Goal: Task Accomplishment & Management: Use online tool/utility

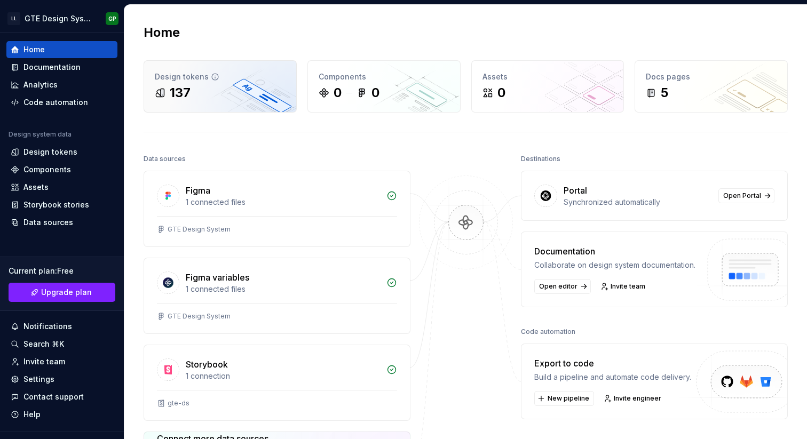
click at [227, 107] on div "Design tokens 137" at bounding box center [220, 86] width 152 height 51
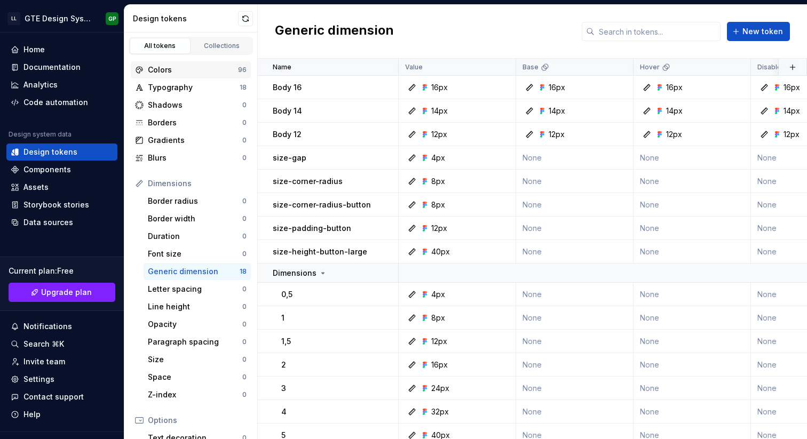
click at [192, 74] on div "Colors" at bounding box center [193, 70] width 90 height 11
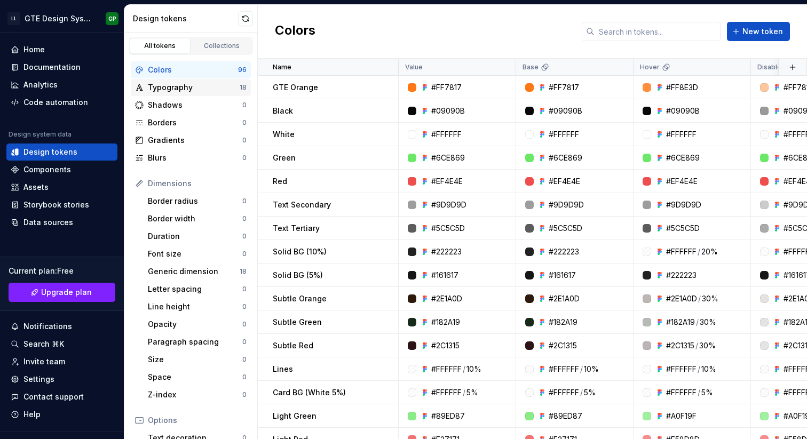
click at [189, 92] on div "Typography" at bounding box center [194, 87] width 92 height 11
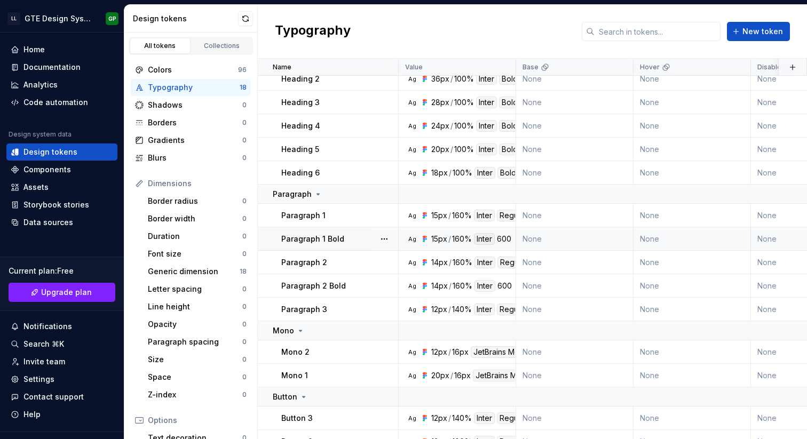
scroll to position [155, 0]
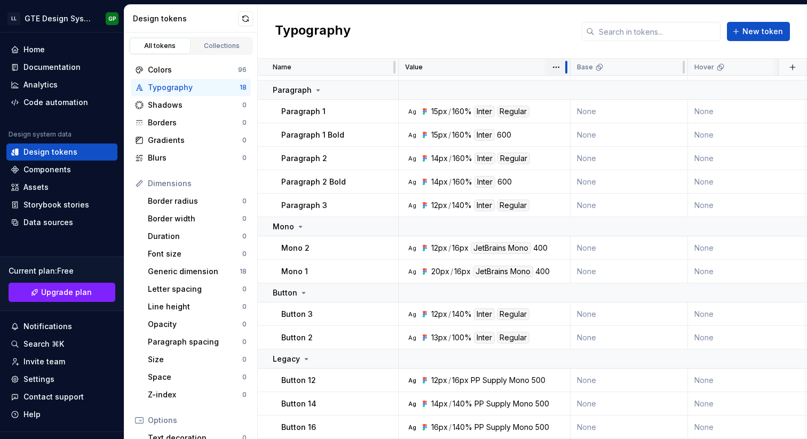
drag, startPoint x: 514, startPoint y: 68, endPoint x: 568, endPoint y: 70, distance: 53.9
click at [568, 70] on div at bounding box center [566, 67] width 9 height 17
click at [186, 262] on div "Font size 0" at bounding box center [197, 253] width 107 height 17
click at [183, 274] on div "Generic dimension" at bounding box center [194, 271] width 92 height 11
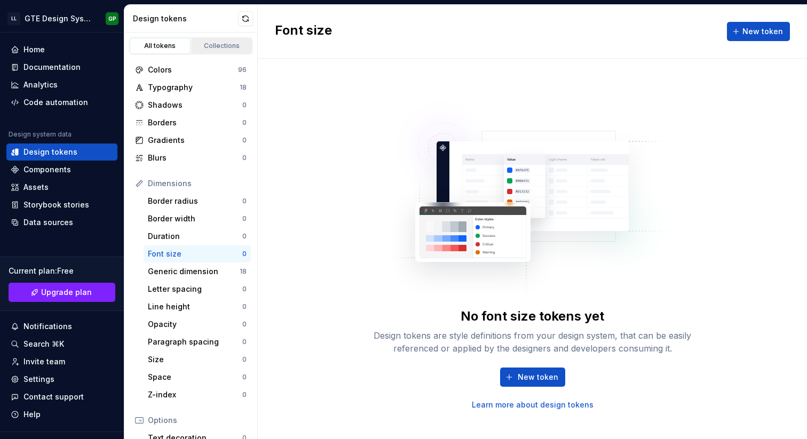
click at [224, 50] on link "Collections" at bounding box center [222, 46] width 61 height 16
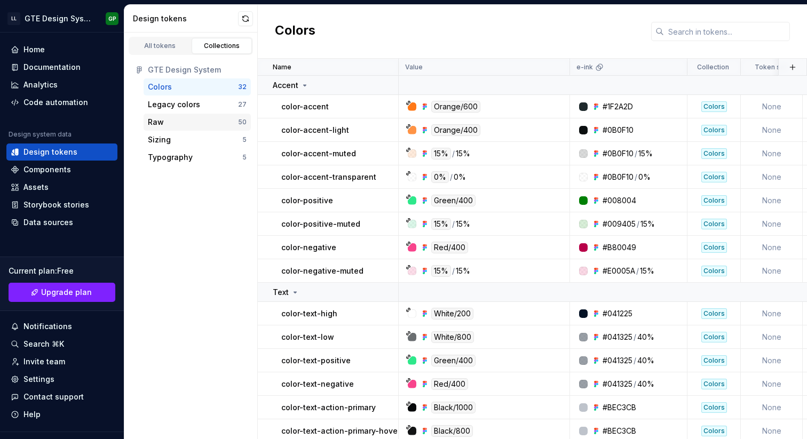
click at [213, 116] on div "Raw 50" at bounding box center [197, 122] width 107 height 17
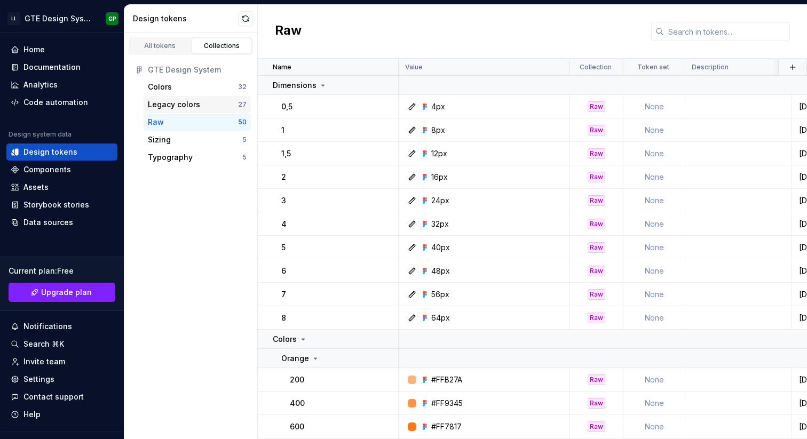
click at [202, 108] on div "Legacy colors" at bounding box center [193, 104] width 90 height 11
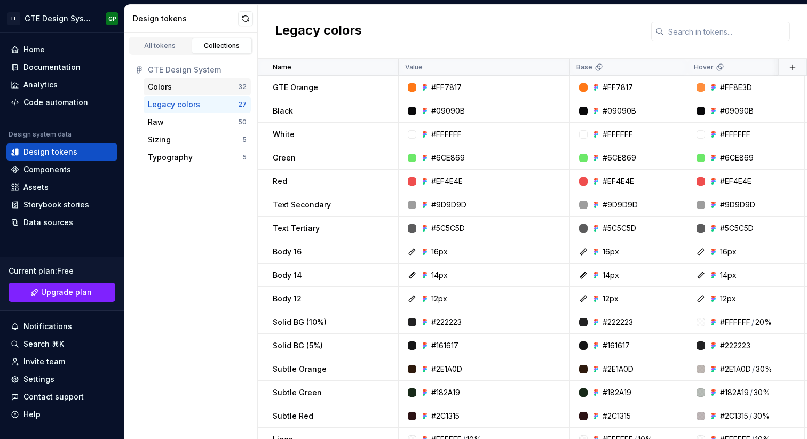
click at [212, 84] on div "Colors" at bounding box center [193, 87] width 90 height 11
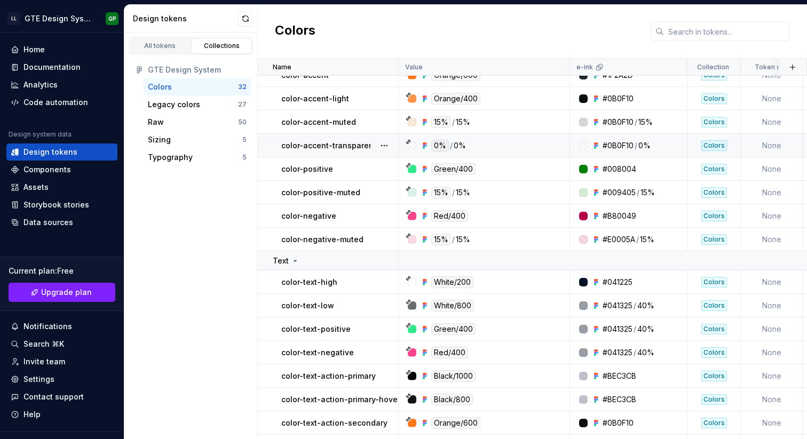
scroll to position [6, 0]
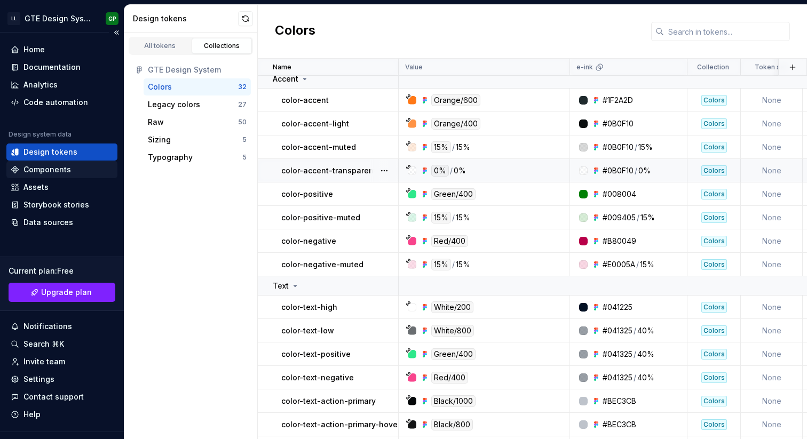
click at [52, 172] on div "Components" at bounding box center [46, 169] width 47 height 11
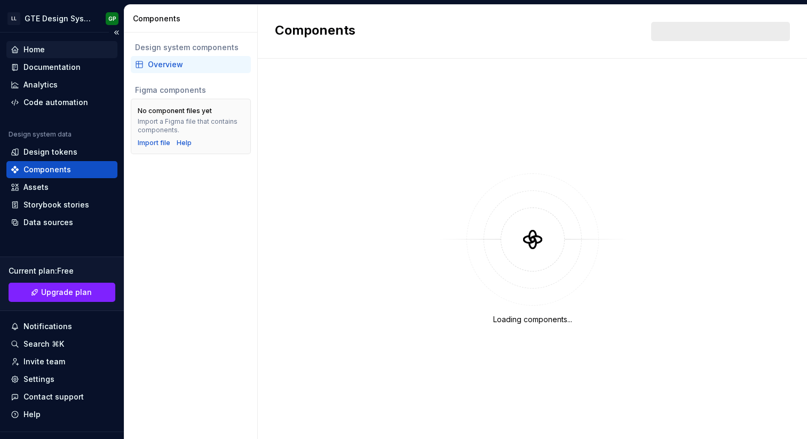
click at [63, 47] on div "Home" at bounding box center [62, 49] width 102 height 11
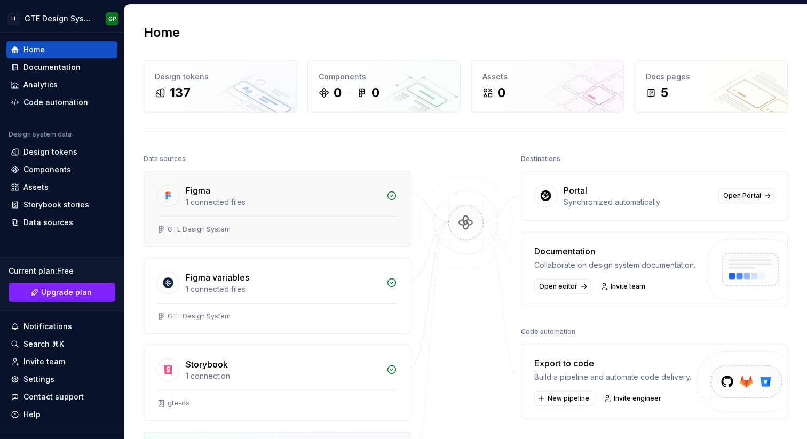
click at [278, 192] on div "Figma" at bounding box center [283, 190] width 194 height 13
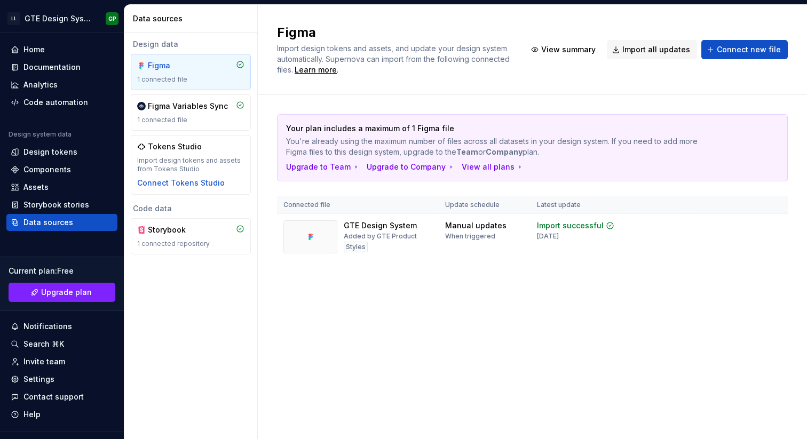
click at [200, 73] on div "Figma 1 connected file" at bounding box center [190, 71] width 107 height 23
click at [192, 110] on div "Figma Variables Sync" at bounding box center [188, 106] width 80 height 11
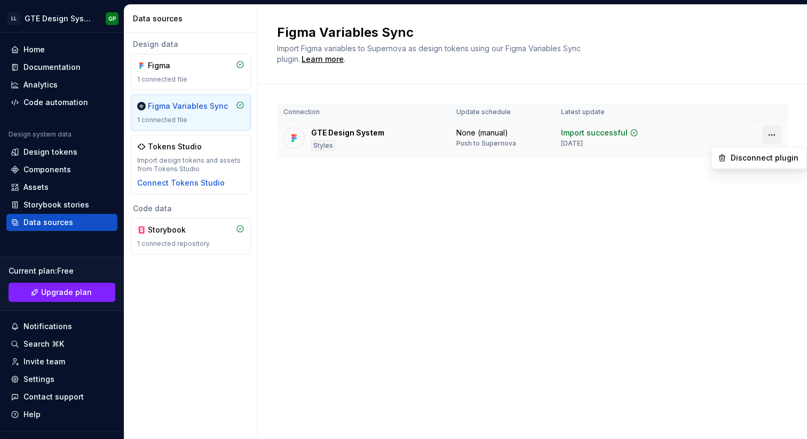
click at [775, 135] on html "LL GTE Design System GP Home Documentation Analytics Code automation Design sys…" at bounding box center [403, 219] width 807 height 439
click at [594, 212] on html "LL GTE Design System GP Home Documentation Analytics Code automation Design sys…" at bounding box center [403, 219] width 807 height 439
click at [39, 162] on div "Components" at bounding box center [61, 169] width 111 height 17
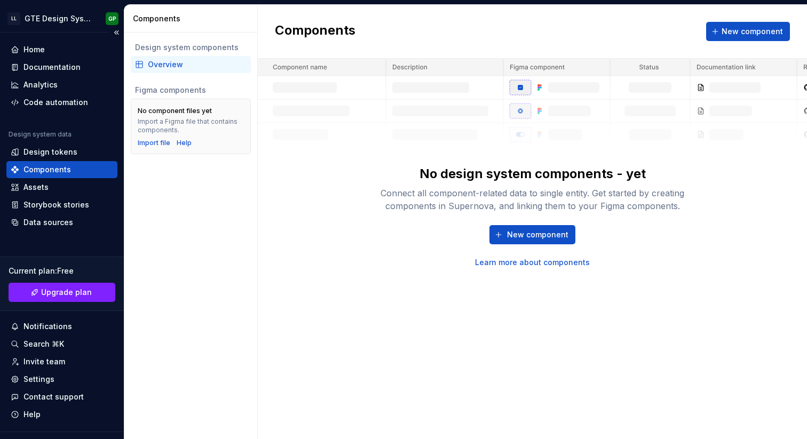
click at [51, 140] on div "Design system data" at bounding box center [61, 136] width 111 height 13
click at [50, 148] on div "Design tokens" at bounding box center [50, 152] width 54 height 11
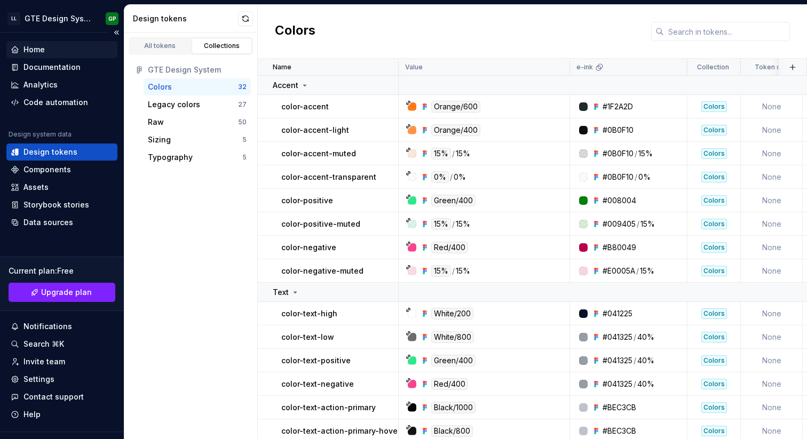
click at [45, 51] on div "Home" at bounding box center [62, 49] width 102 height 11
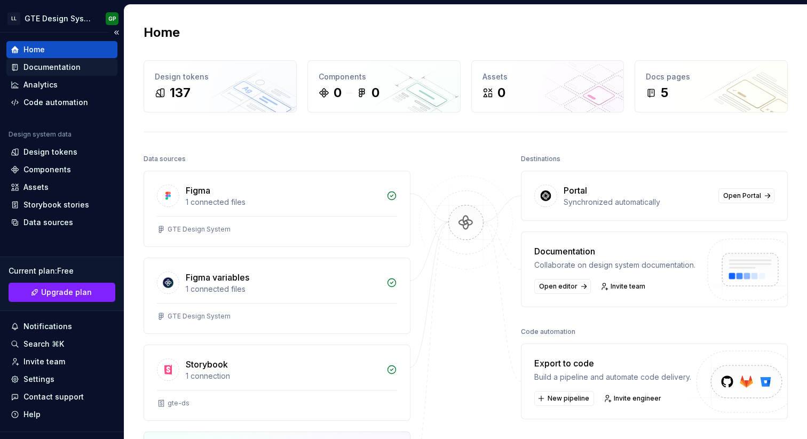
click at [66, 69] on div "Documentation" at bounding box center [51, 67] width 57 height 11
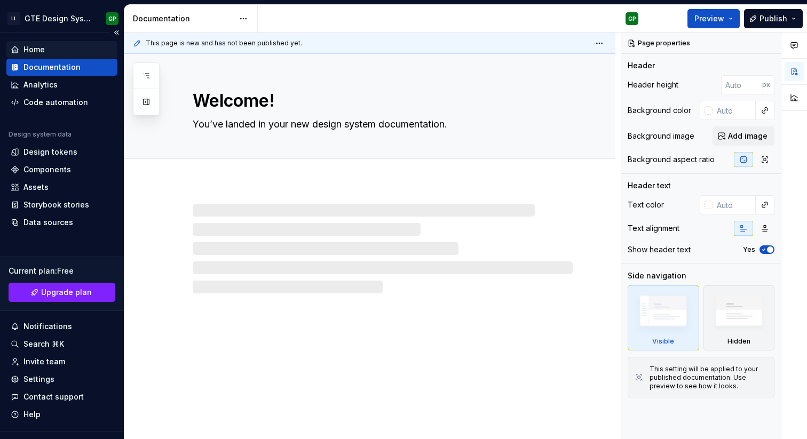
click at [42, 52] on div "Home" at bounding box center [33, 49] width 21 height 11
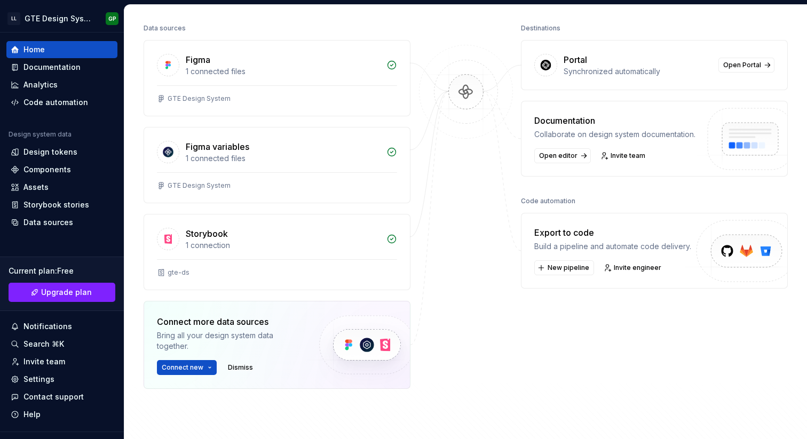
scroll to position [154, 0]
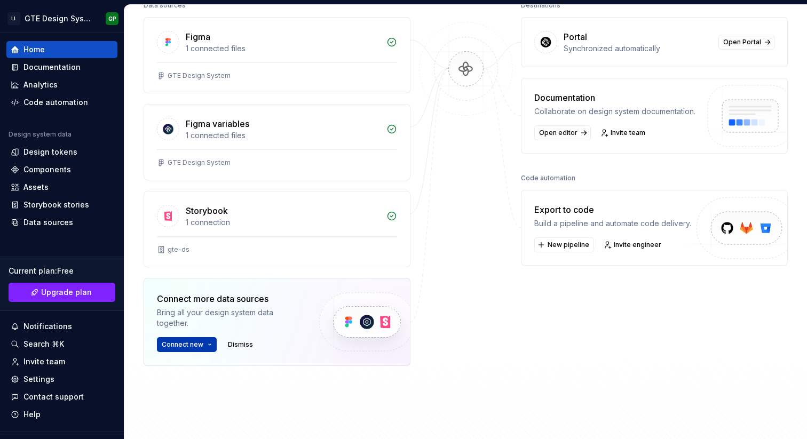
click at [208, 339] on button "Connect new" at bounding box center [187, 344] width 60 height 15
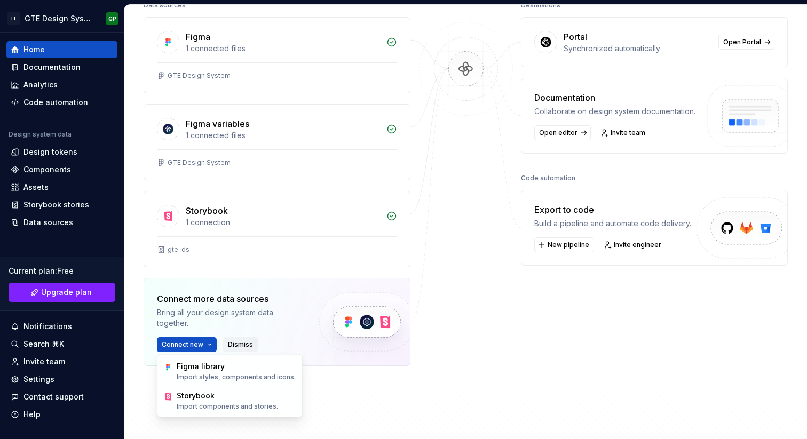
click at [244, 343] on span "Dismiss" at bounding box center [240, 344] width 25 height 9
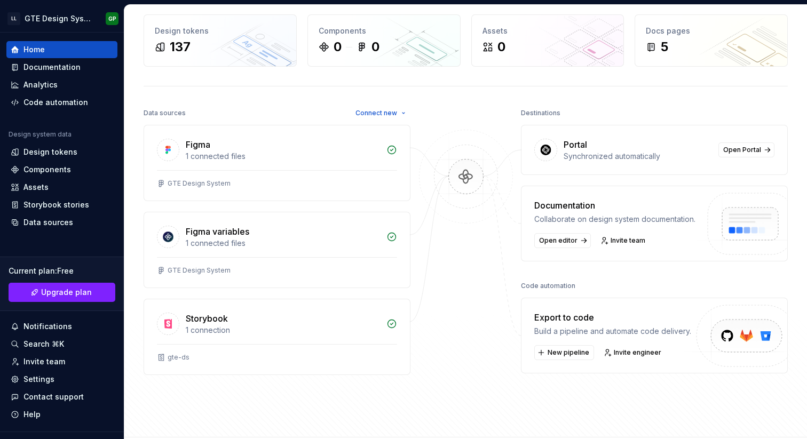
scroll to position [0, 0]
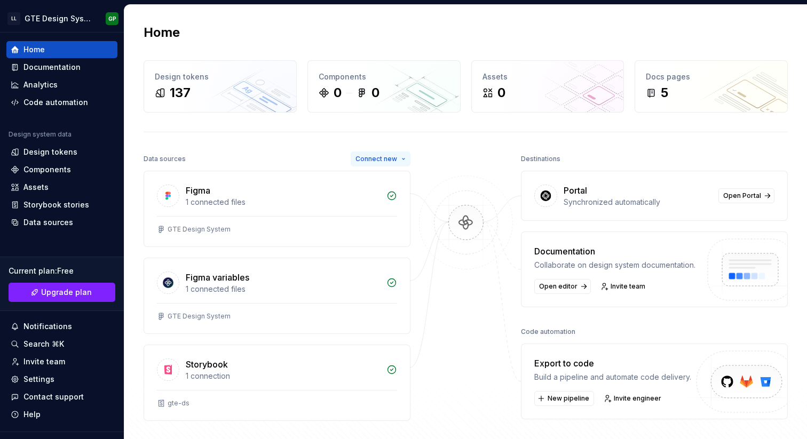
click at [389, 160] on span "Connect new" at bounding box center [376, 159] width 42 height 9
click at [298, 211] on div "Figma 1 connected files" at bounding box center [277, 193] width 266 height 45
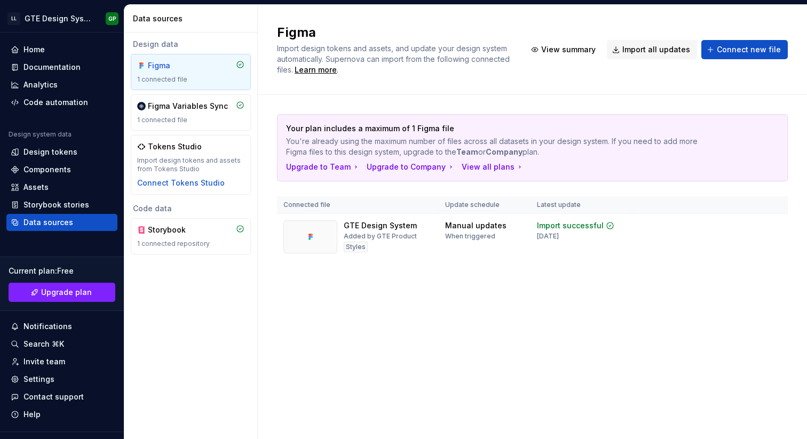
click at [238, 65] on icon at bounding box center [240, 64] width 9 height 9
click at [446, 238] on div "When triggered" at bounding box center [470, 236] width 50 height 9
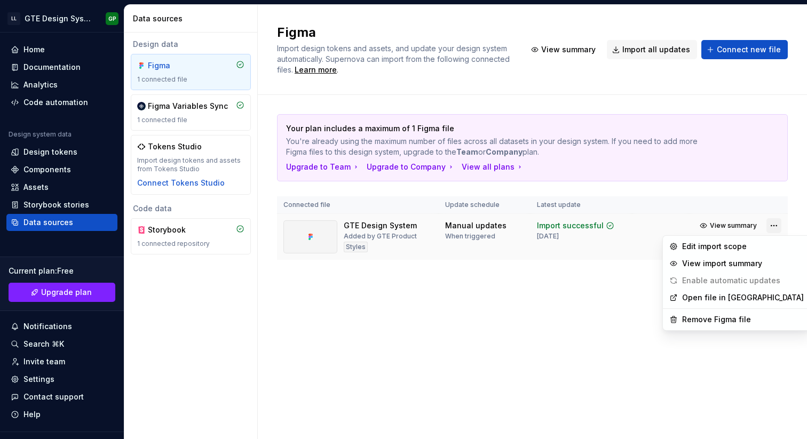
click at [771, 224] on html "LL GTE Design System GP Home Documentation Analytics Code automation Design sys…" at bounding box center [403, 219] width 807 height 439
click at [577, 295] on html "LL GTE Design System GP Home Documentation Analytics Code automation Design sys…" at bounding box center [403, 219] width 807 height 439
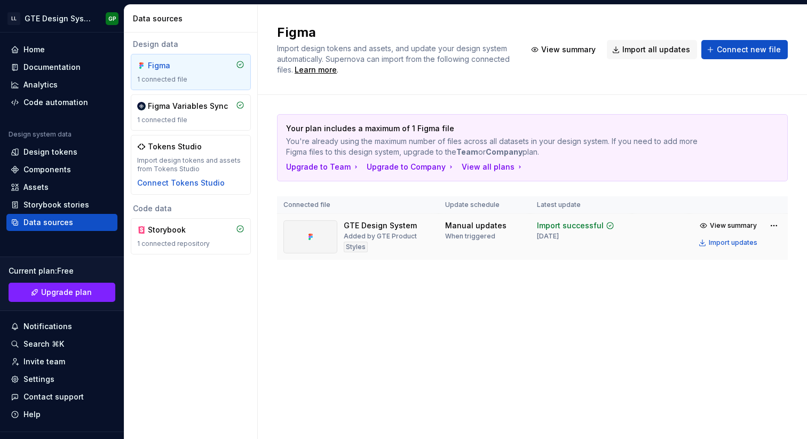
click at [416, 226] on div "GTE Design System Added by GTE Product Styles" at bounding box center [357, 236] width 149 height 33
click at [414, 226] on div "GTE Design System Added by GTE Product Styles" at bounding box center [357, 236] width 149 height 33
click at [380, 227] on div "GTE Design System" at bounding box center [380, 225] width 73 height 11
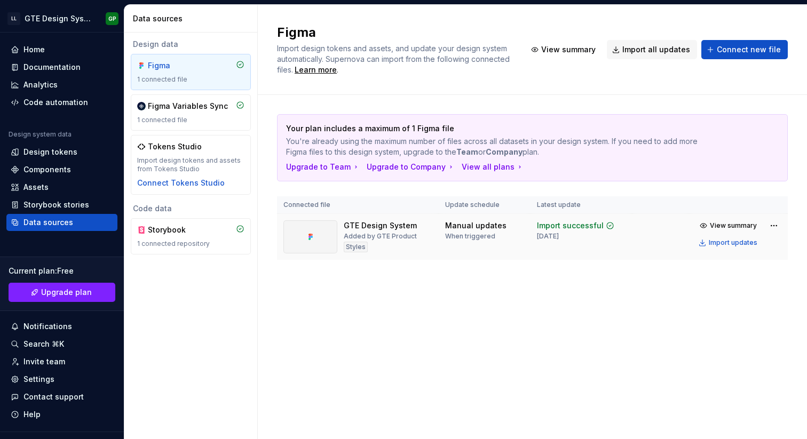
click at [328, 232] on div at bounding box center [310, 236] width 54 height 33
click at [321, 232] on div at bounding box center [310, 236] width 54 height 33
click at [171, 62] on div "Figma" at bounding box center [173, 65] width 51 height 11
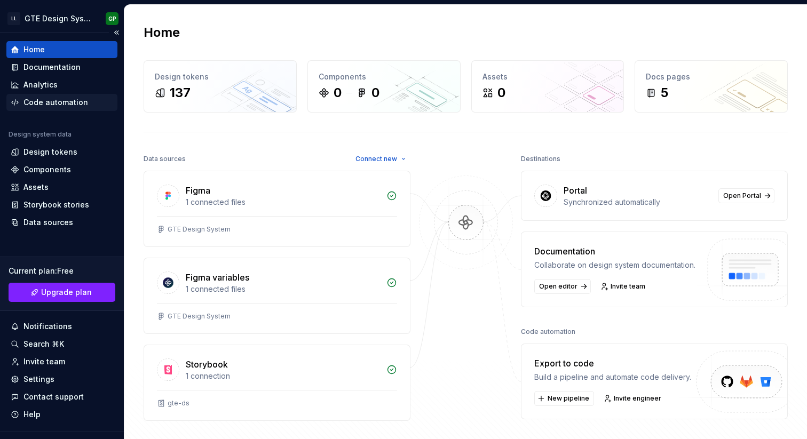
click at [77, 108] on div "Code automation" at bounding box center [61, 102] width 111 height 17
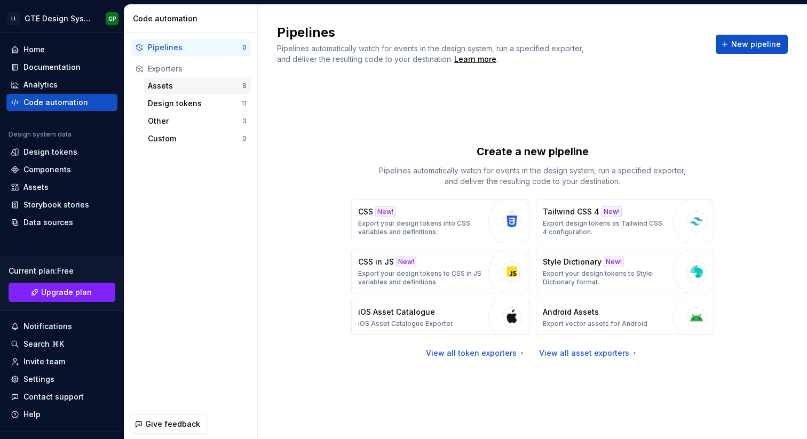
click at [211, 88] on div "Assets" at bounding box center [195, 86] width 94 height 11
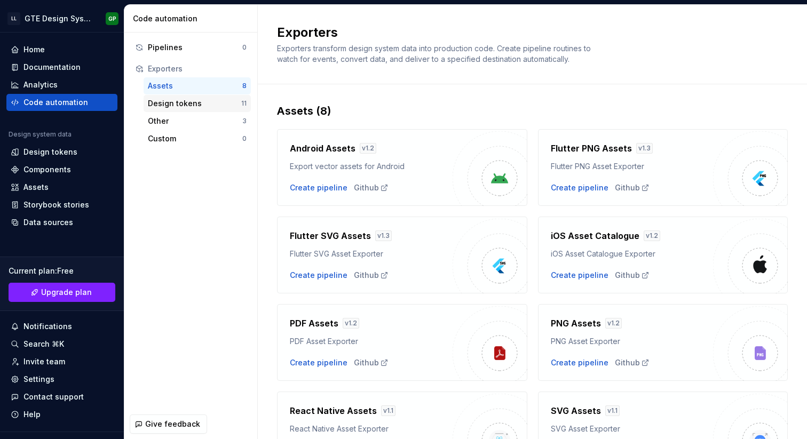
click at [208, 101] on div "Design tokens" at bounding box center [194, 103] width 93 height 11
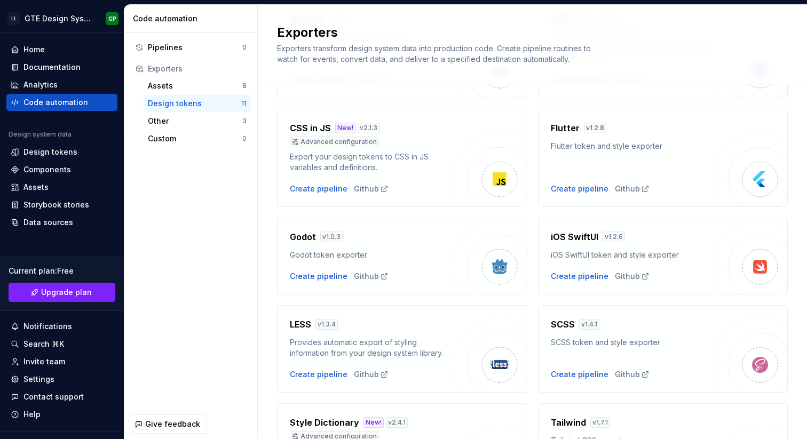
scroll to position [131, 0]
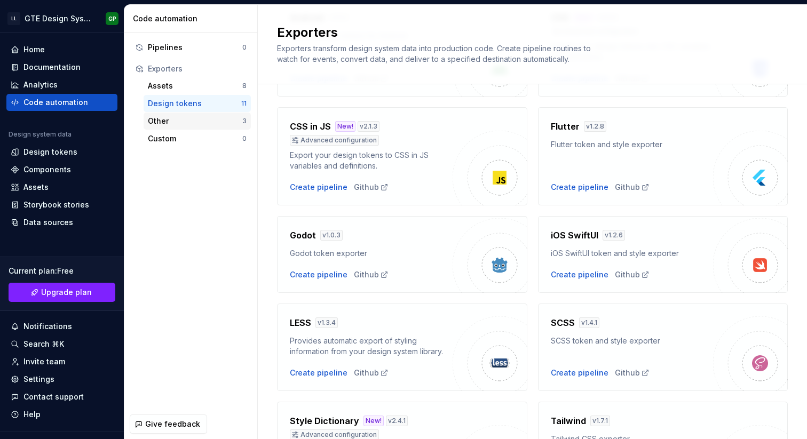
click at [157, 123] on div "Other" at bounding box center [195, 121] width 94 height 11
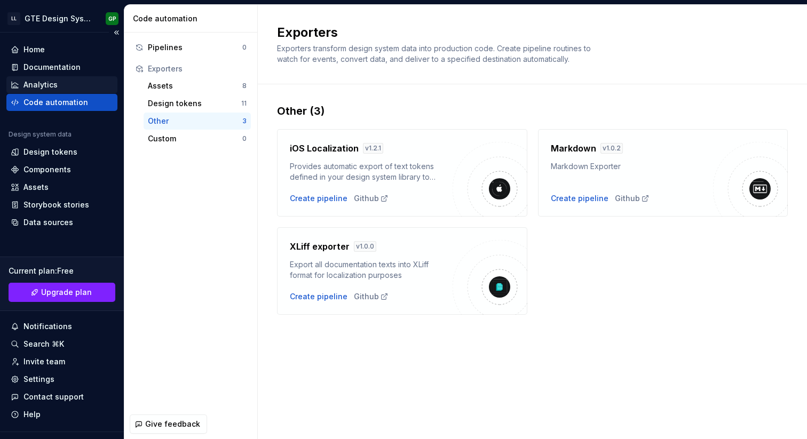
click at [74, 79] on div "Analytics" at bounding box center [62, 84] width 102 height 11
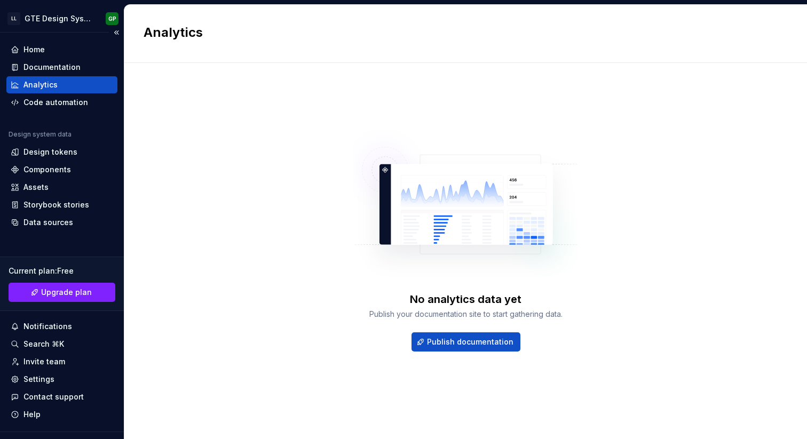
scroll to position [21, 0]
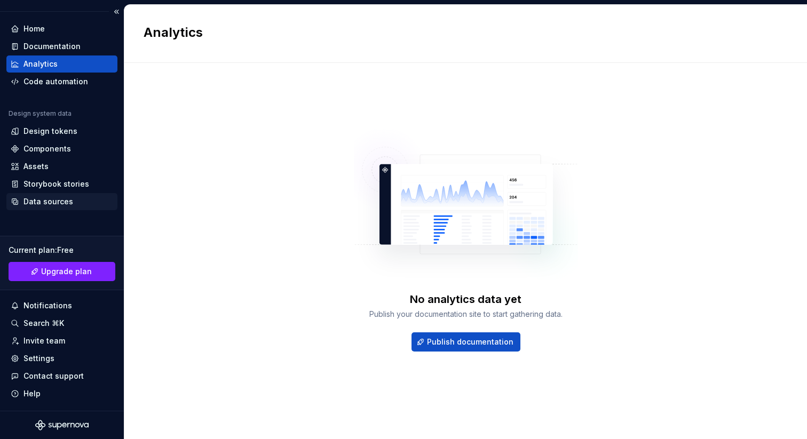
click at [71, 204] on div "Data sources" at bounding box center [62, 201] width 102 height 11
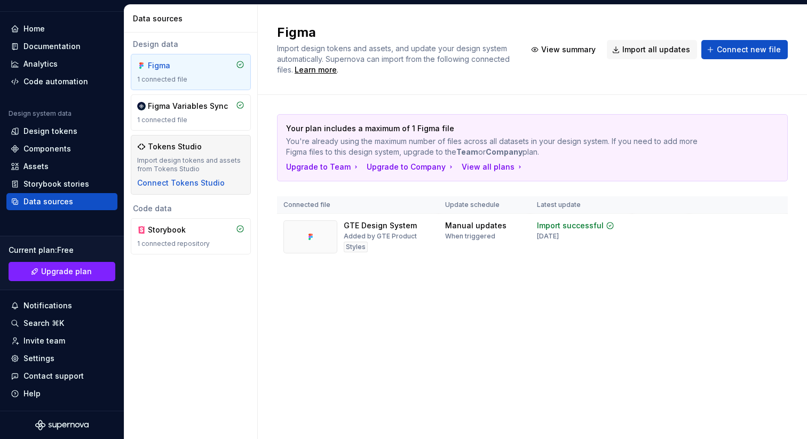
click at [213, 151] on div "Tokens Studio" at bounding box center [190, 146] width 107 height 11
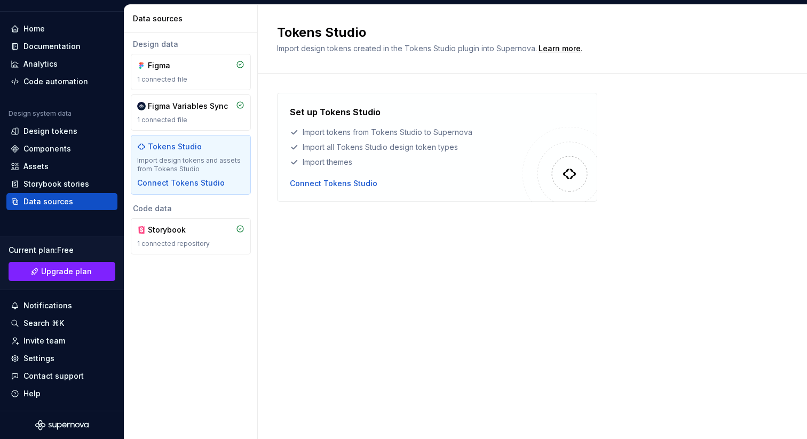
click at [207, 142] on div "Tokens Studio" at bounding box center [190, 146] width 107 height 11
click at [195, 113] on div "Figma Variables Sync 1 connected file" at bounding box center [190, 112] width 107 height 23
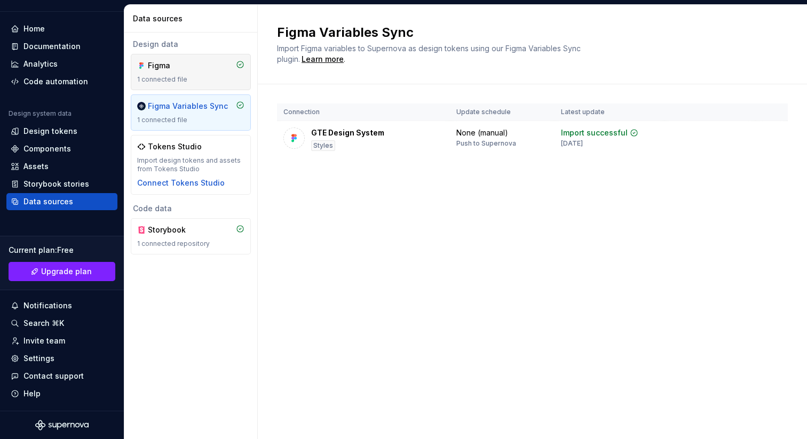
click at [199, 76] on div "1 connected file" at bounding box center [190, 79] width 107 height 9
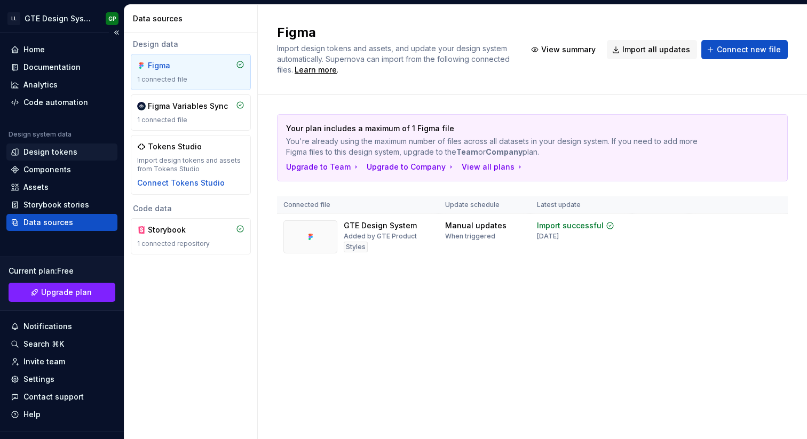
click at [70, 154] on div "Design tokens" at bounding box center [50, 152] width 54 height 11
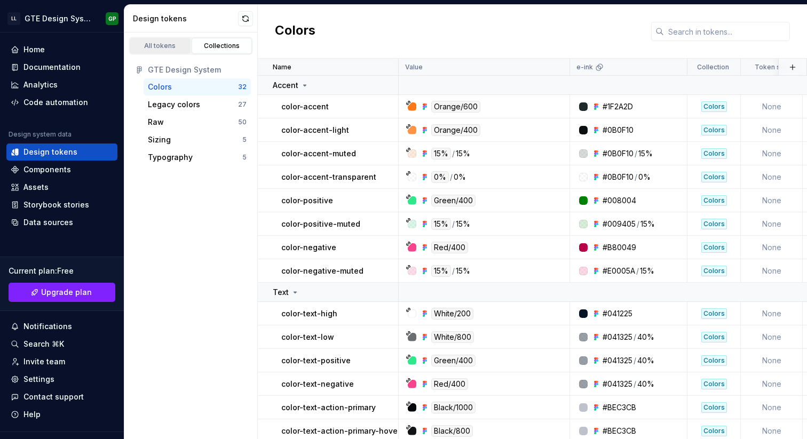
click at [172, 49] on div "All tokens" at bounding box center [159, 46] width 53 height 9
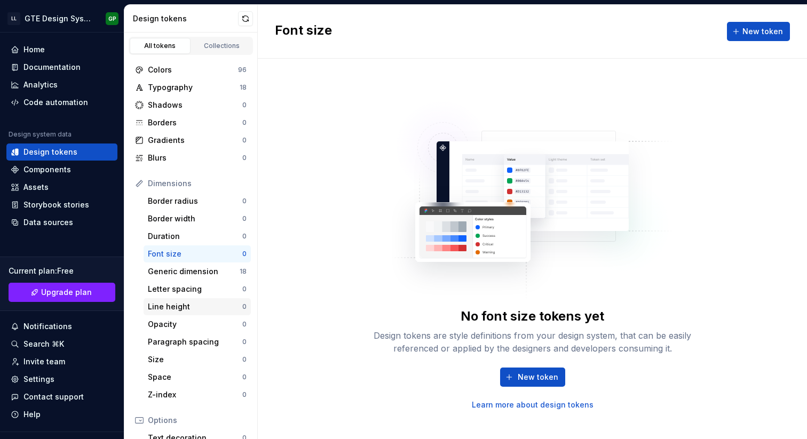
scroll to position [145, 0]
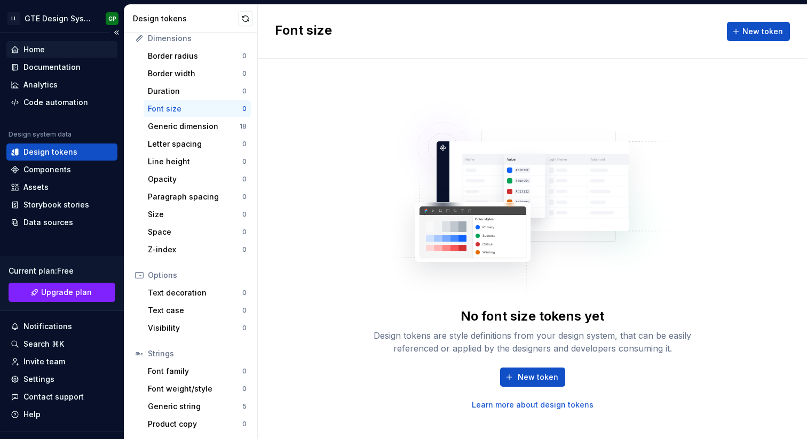
click at [55, 52] on div "Home" at bounding box center [62, 49] width 102 height 11
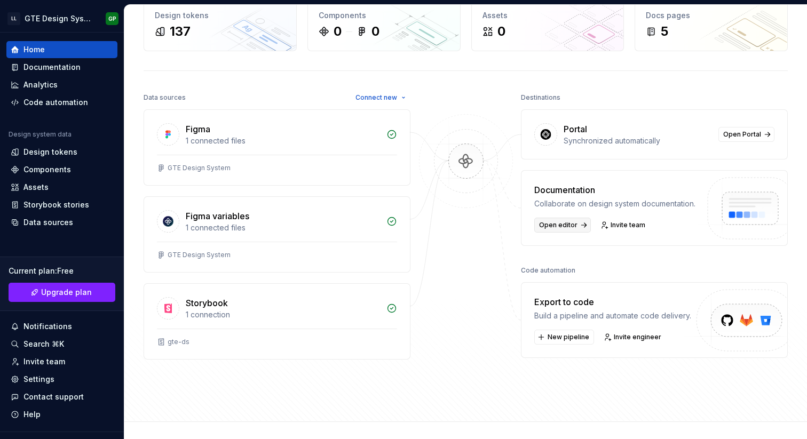
scroll to position [62, 0]
click at [622, 315] on div "Build a pipeline and automate code delivery." at bounding box center [612, 315] width 157 height 11
click at [742, 314] on img at bounding box center [742, 331] width 131 height 87
click at [547, 310] on div "Build a pipeline and automate code delivery." at bounding box center [612, 315] width 157 height 11
click at [741, 132] on span "Open Portal" at bounding box center [742, 134] width 38 height 9
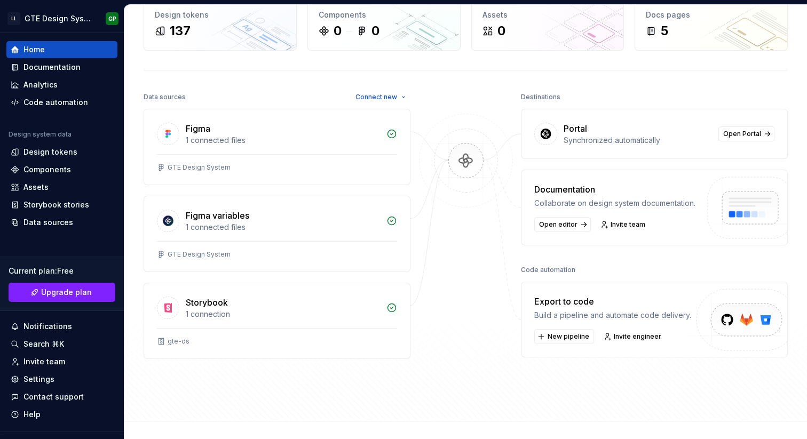
click at [476, 169] on img at bounding box center [466, 172] width 104 height 116
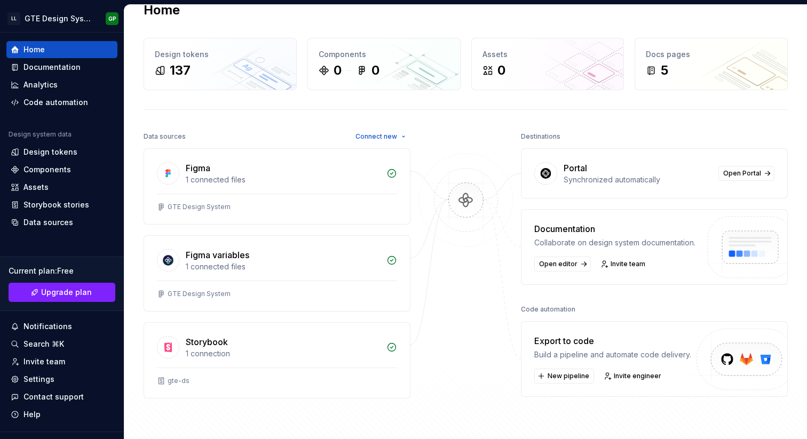
scroll to position [0, 0]
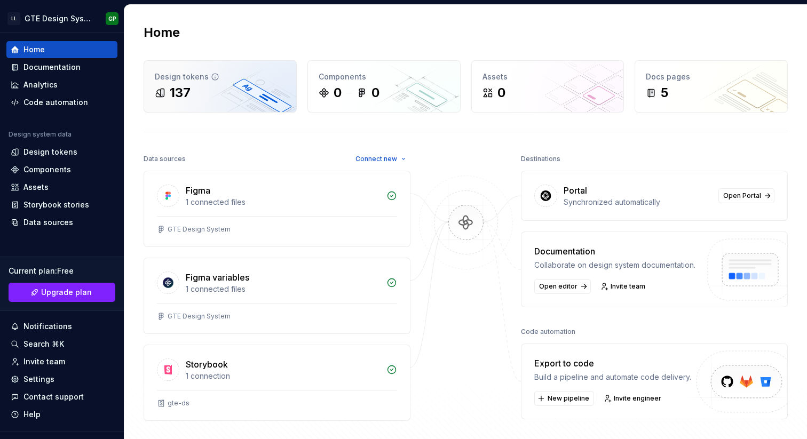
click at [230, 88] on div "137" at bounding box center [220, 92] width 131 height 17
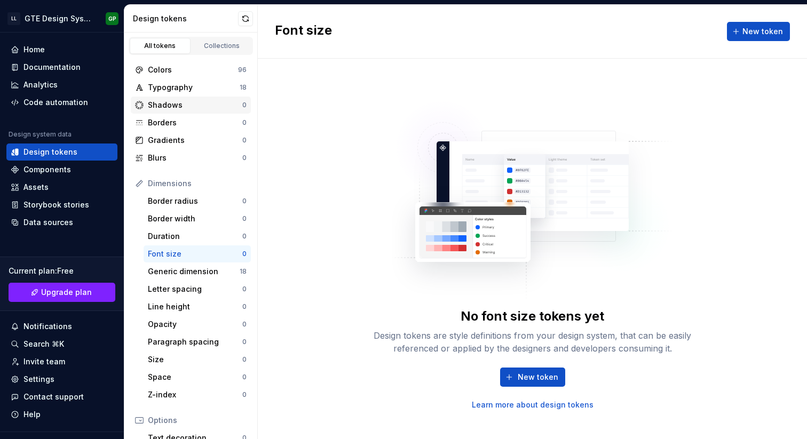
click at [205, 100] on div "Shadows" at bounding box center [195, 105] width 94 height 11
click at [205, 90] on div "Typography" at bounding box center [194, 87] width 92 height 11
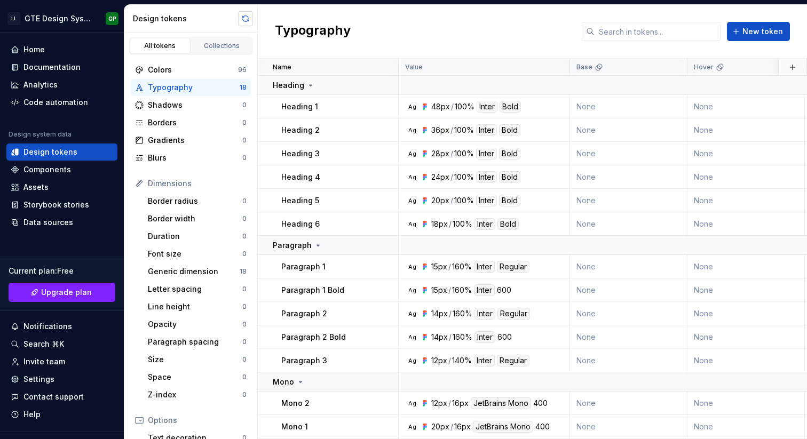
click at [247, 18] on button "button" at bounding box center [245, 18] width 15 height 15
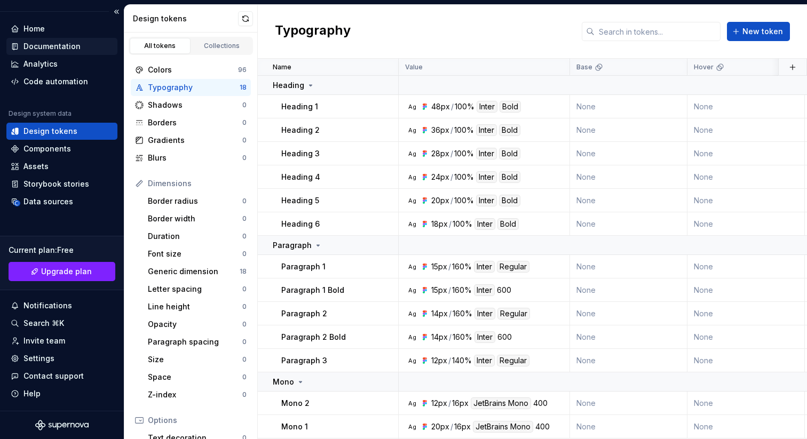
click at [59, 47] on div "Documentation" at bounding box center [51, 46] width 57 height 11
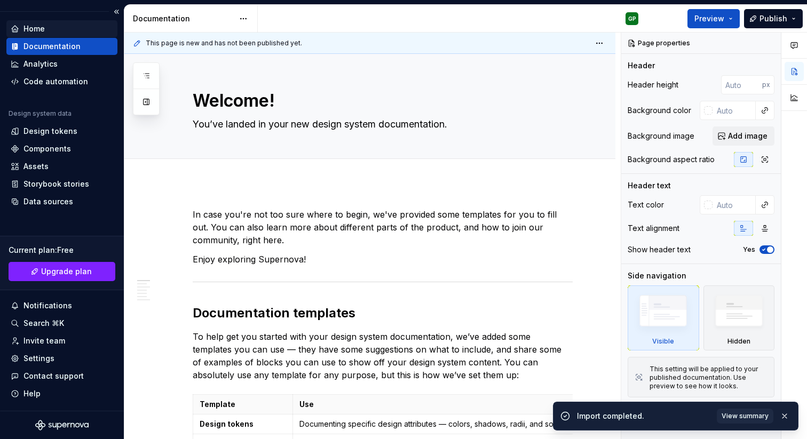
click at [52, 33] on div "Home" at bounding box center [62, 28] width 102 height 11
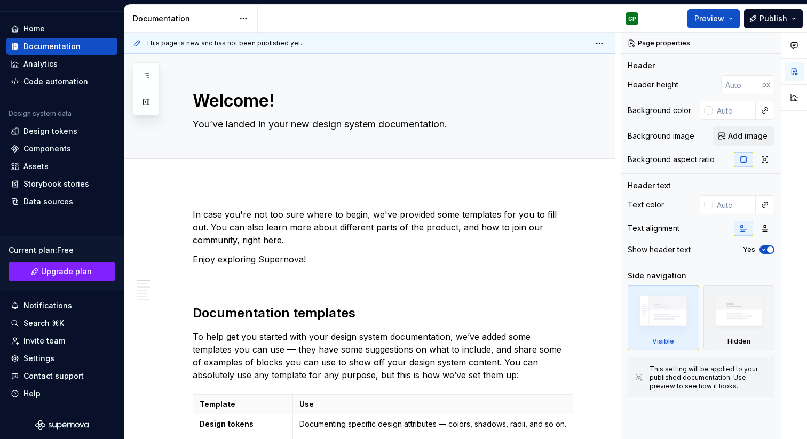
type textarea "*"
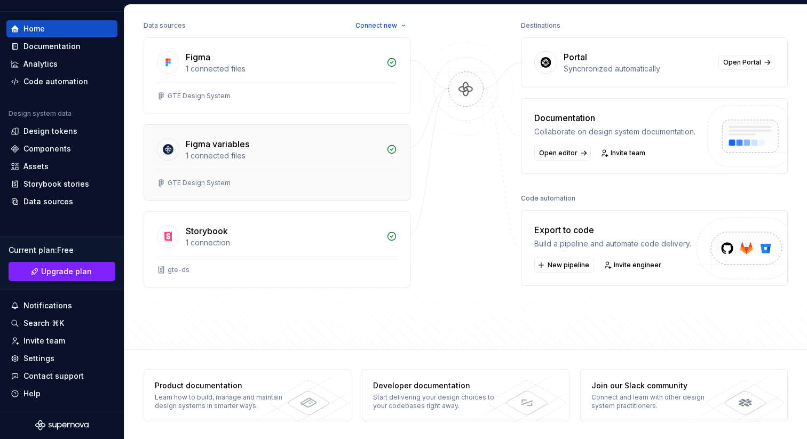
scroll to position [135, 0]
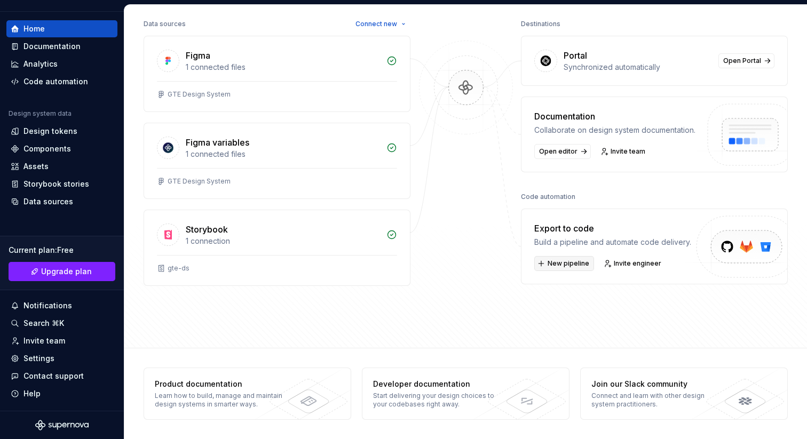
click at [562, 261] on span "New pipeline" at bounding box center [568, 263] width 42 height 9
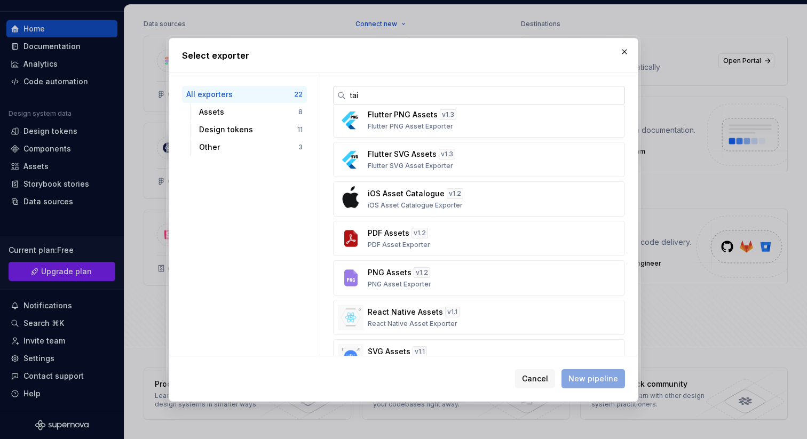
scroll to position [0, 0]
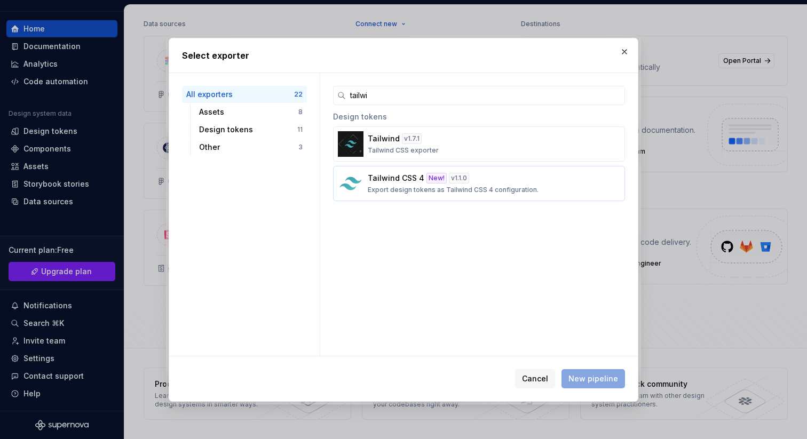
type input "tailwi"
click at [434, 187] on p "Export design tokens as Tailwind CSS 4 configuration." at bounding box center [453, 190] width 171 height 9
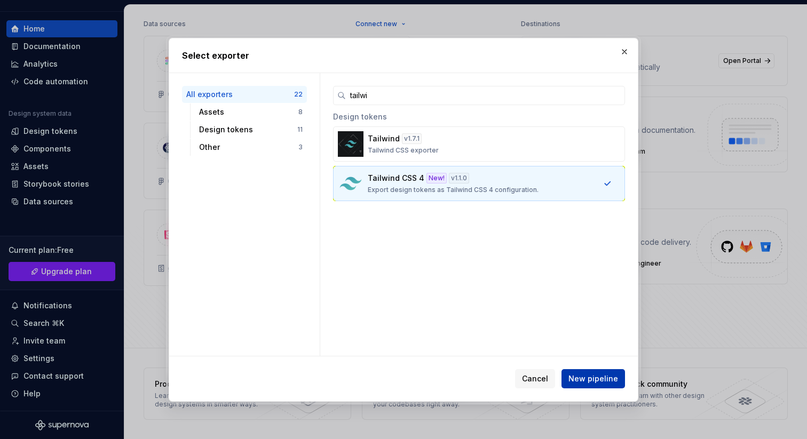
click at [591, 379] on span "New pipeline" at bounding box center [593, 378] width 50 height 11
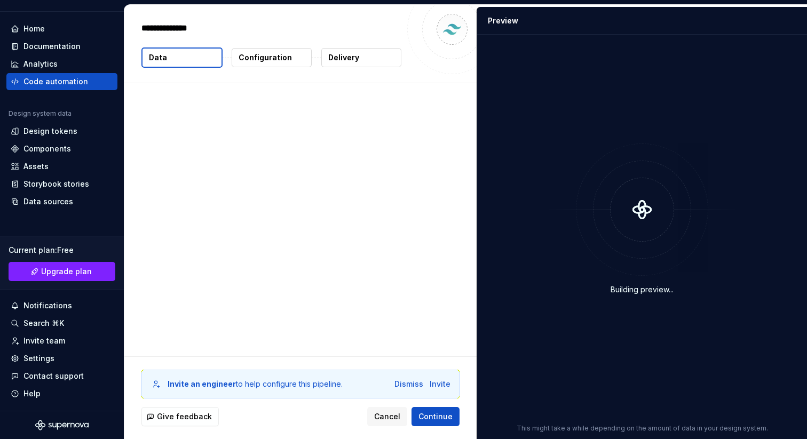
type textarea "*"
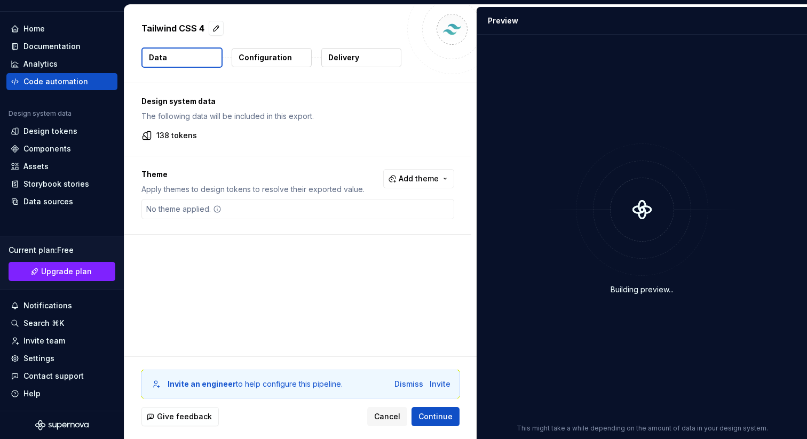
click at [207, 216] on div "No theme applied." at bounding box center [184, 209] width 84 height 19
click at [415, 182] on span "Add theme" at bounding box center [419, 178] width 40 height 11
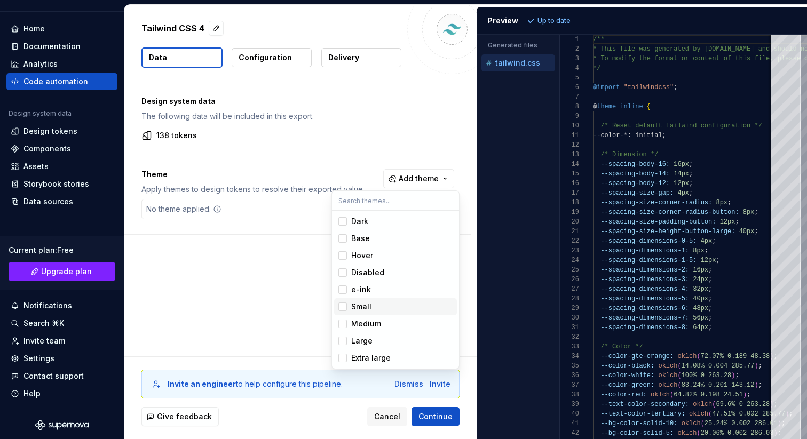
click at [260, 250] on html "LL GTE Design System GP Home Documentation Analytics Code automation Design sys…" at bounding box center [403, 219] width 807 height 439
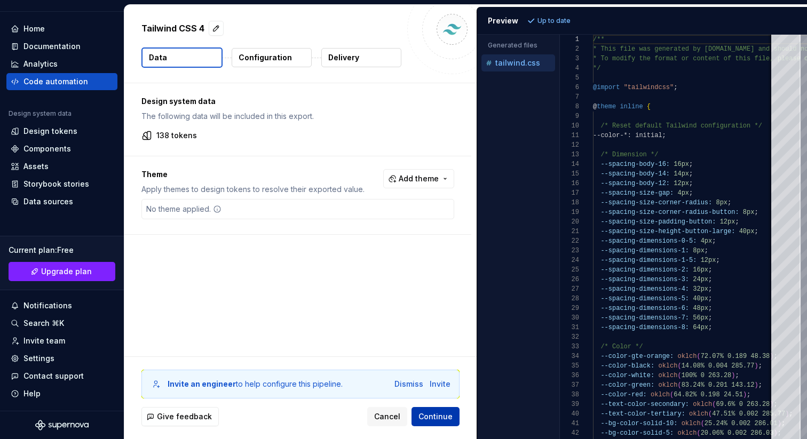
click at [435, 415] on span "Continue" at bounding box center [435, 416] width 34 height 11
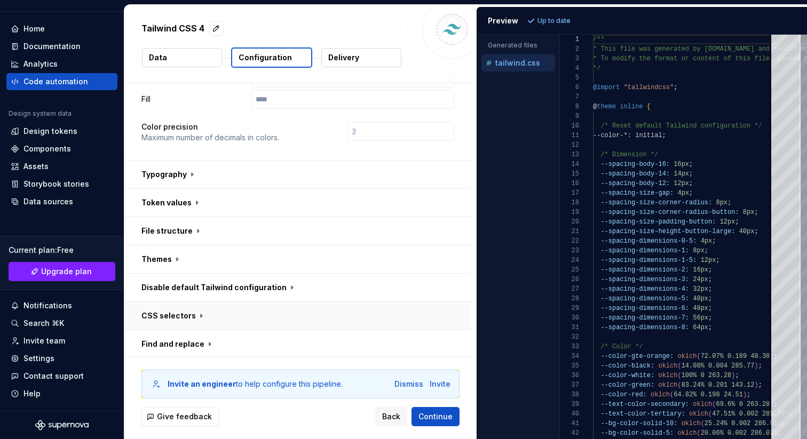
scroll to position [300, 0]
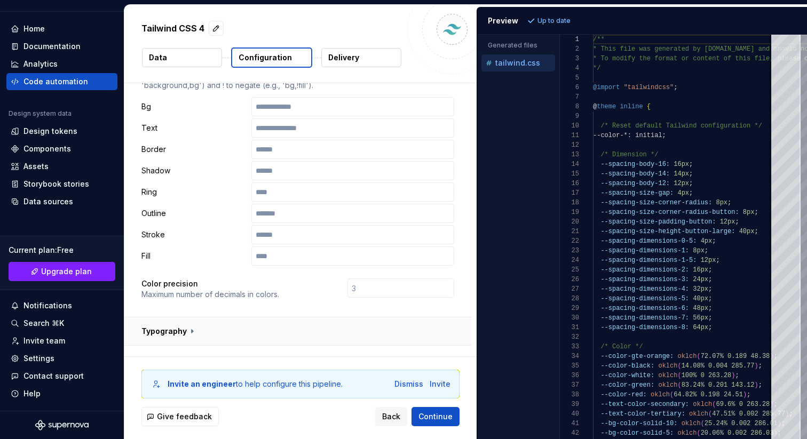
click at [194, 317] on button "button" at bounding box center [297, 331] width 347 height 28
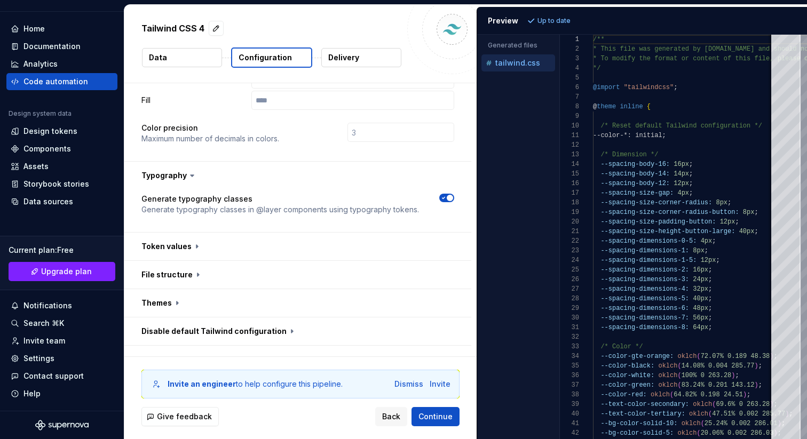
scroll to position [306, 0]
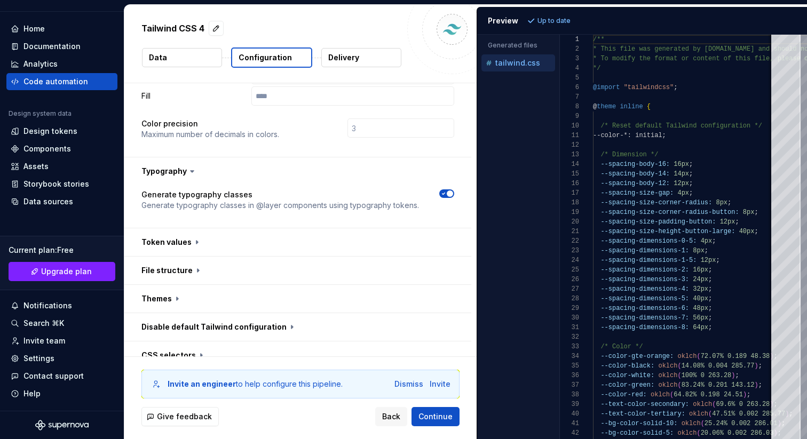
click at [448, 190] on icon "button" at bounding box center [443, 193] width 9 height 6
click at [447, 190] on span "button" at bounding box center [443, 193] width 6 height 6
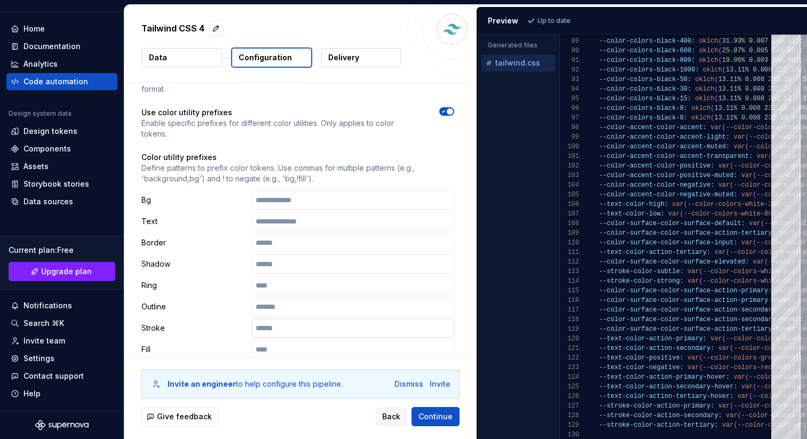
scroll to position [45, 0]
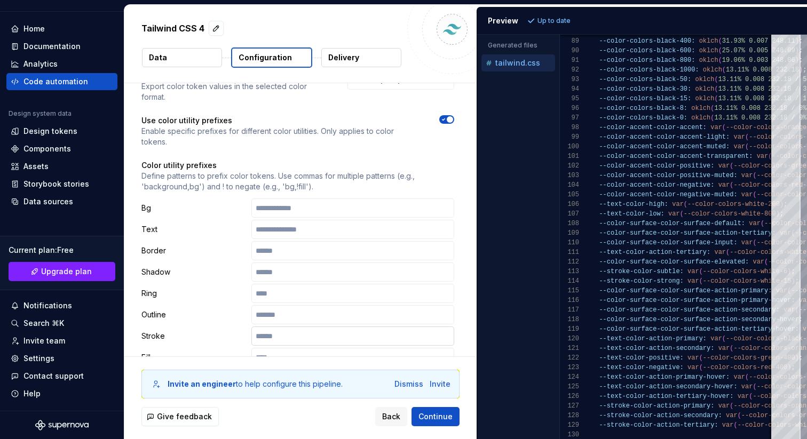
type button "on"
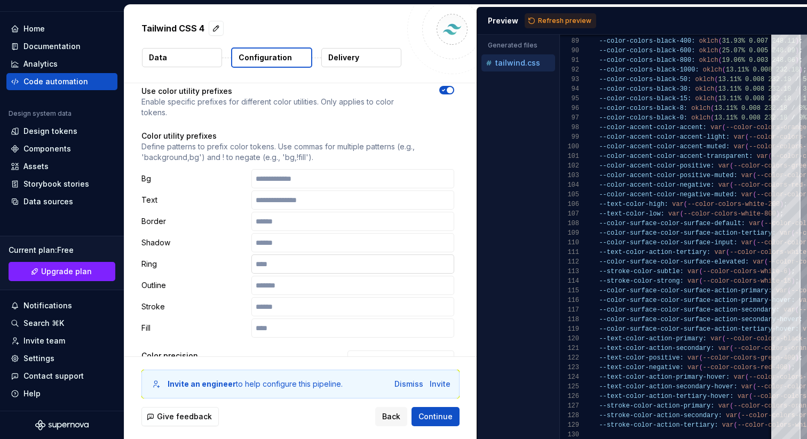
scroll to position [76, 0]
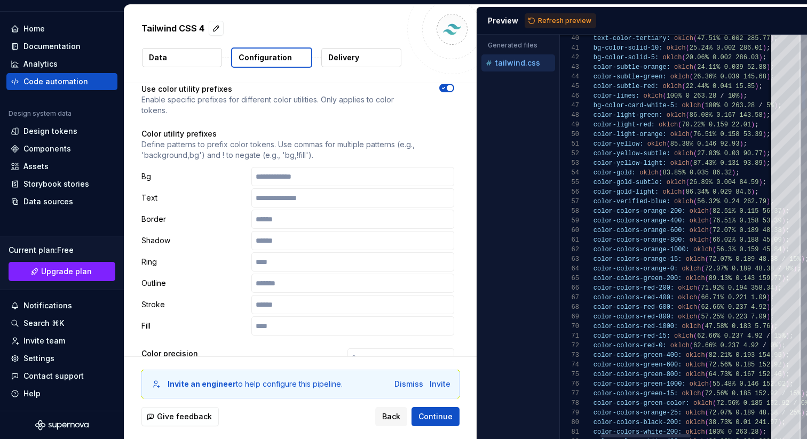
type textarea "**********"
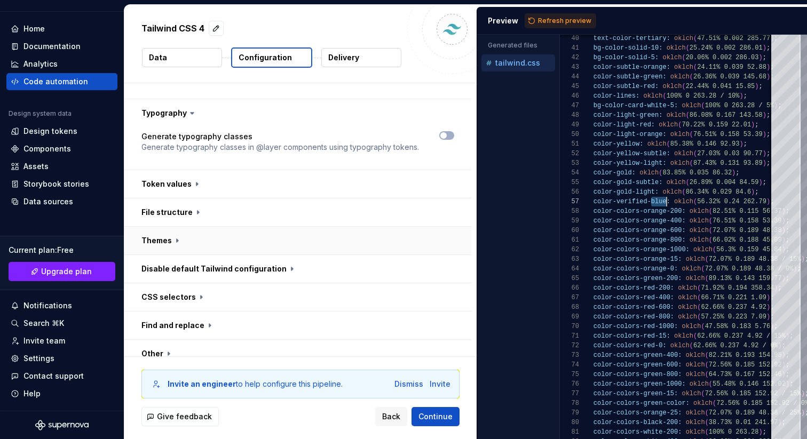
scroll to position [383, 0]
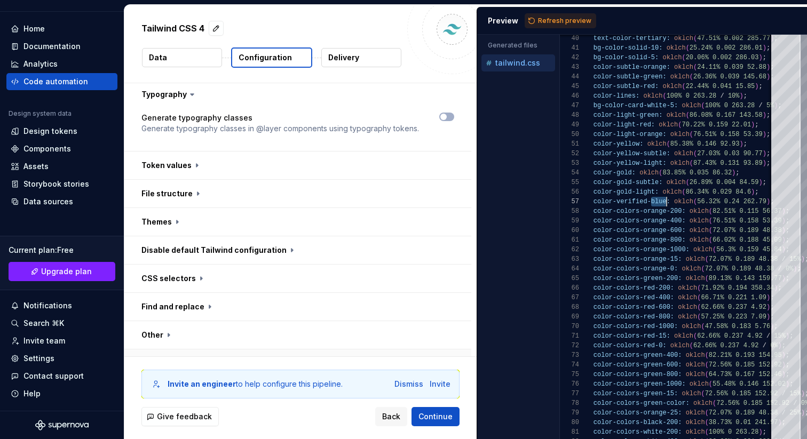
click at [209, 349] on button "button" at bounding box center [297, 363] width 347 height 28
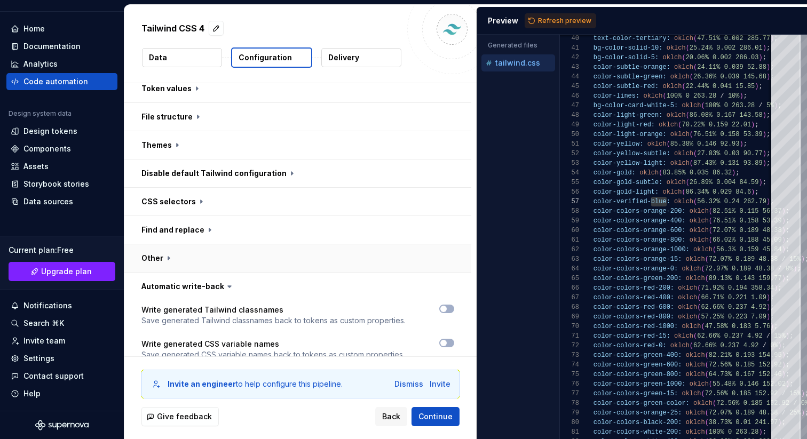
click at [184, 244] on button "button" at bounding box center [297, 258] width 347 height 28
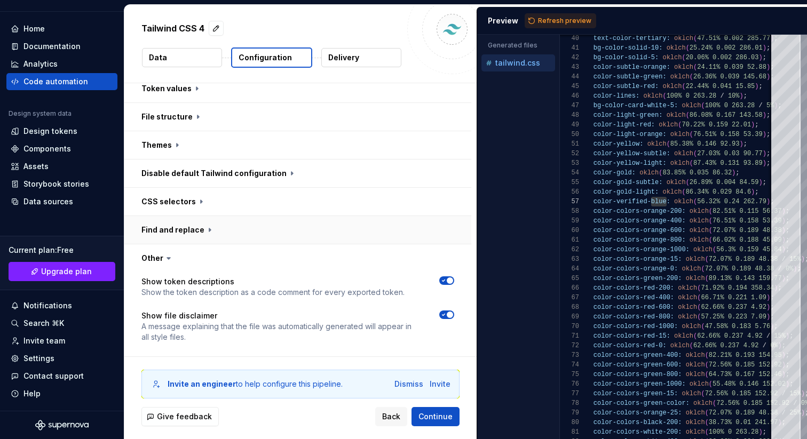
click at [195, 216] on button "button" at bounding box center [297, 230] width 347 height 28
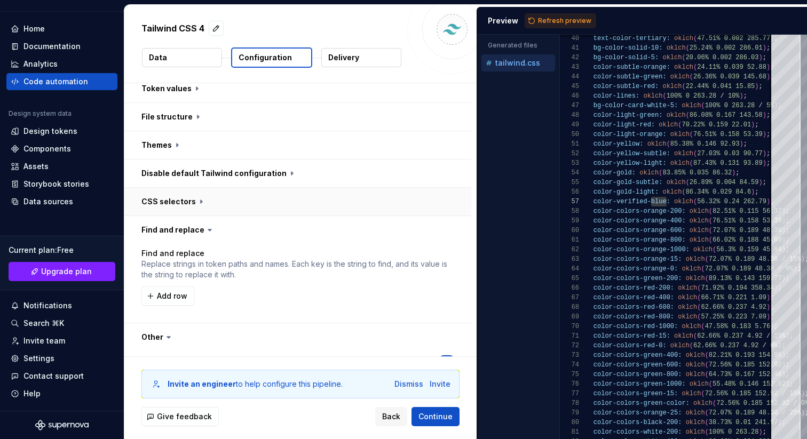
click at [200, 188] on button "button" at bounding box center [297, 202] width 347 height 28
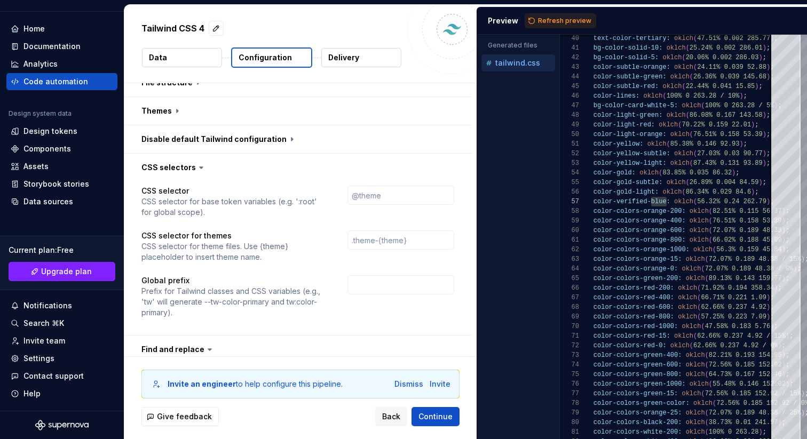
scroll to position [496, 0]
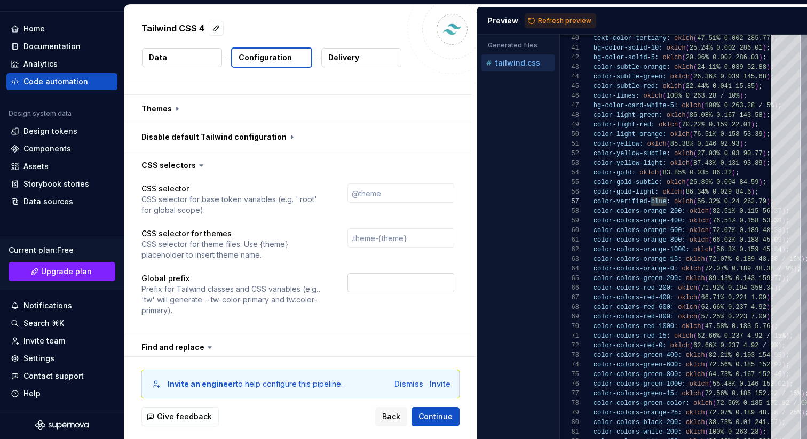
click at [370, 273] on input "text" at bounding box center [400, 282] width 107 height 19
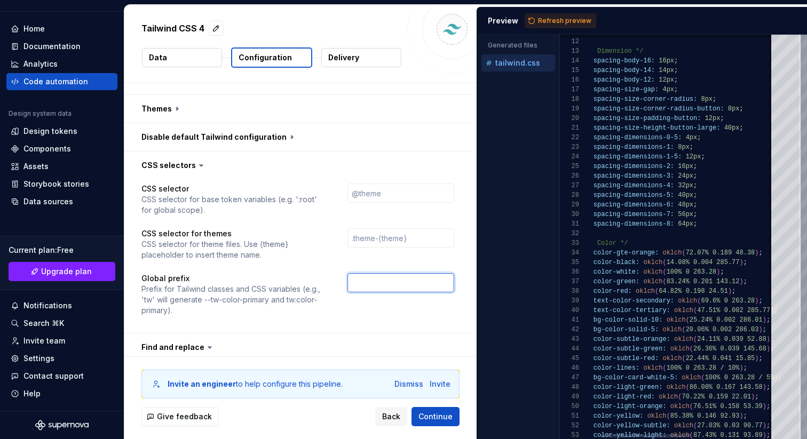
type textarea "*"
type input "g"
type textarea "*"
type input "gt"
type textarea "*"
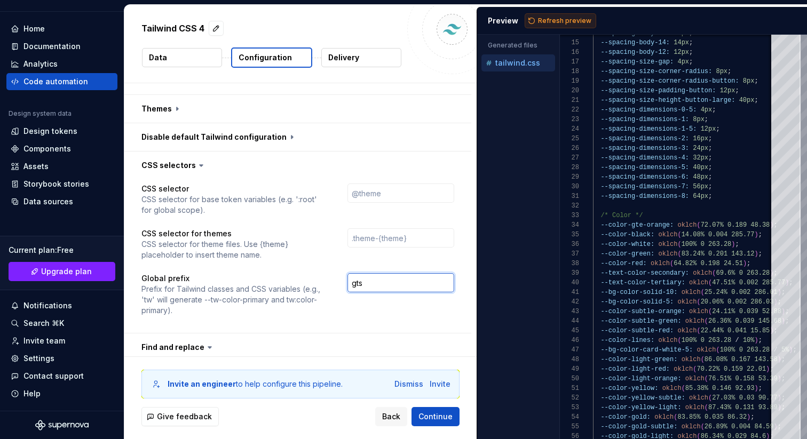
type input "gts"
click at [558, 22] on span "Refresh preview" at bounding box center [564, 21] width 53 height 9
click at [267, 123] on button "button" at bounding box center [297, 137] width 347 height 28
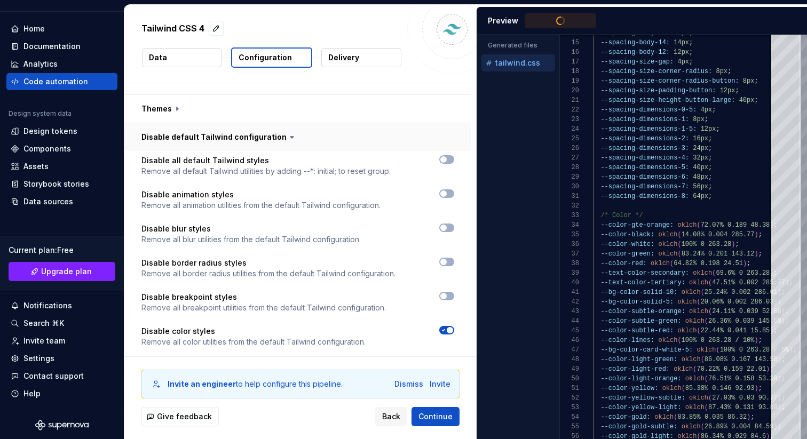
click at [267, 123] on button "button" at bounding box center [297, 137] width 347 height 28
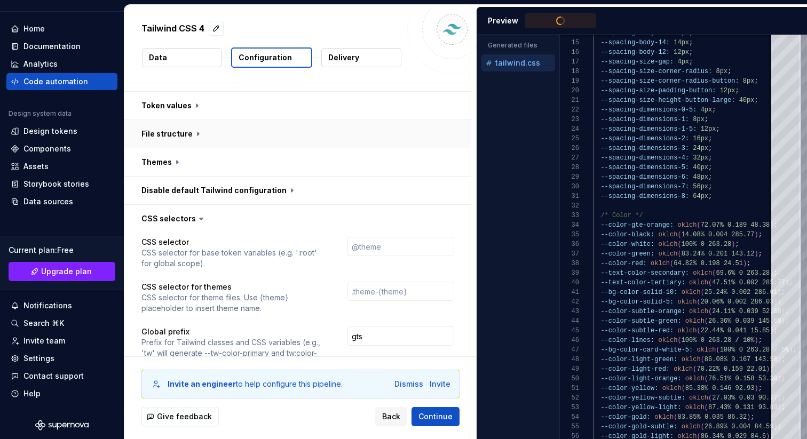
scroll to position [439, 0]
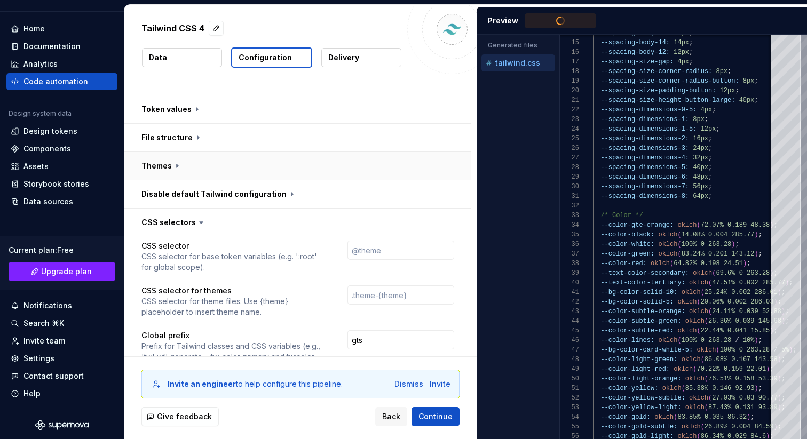
click at [208, 152] on button "button" at bounding box center [297, 166] width 347 height 28
type textarea "*"
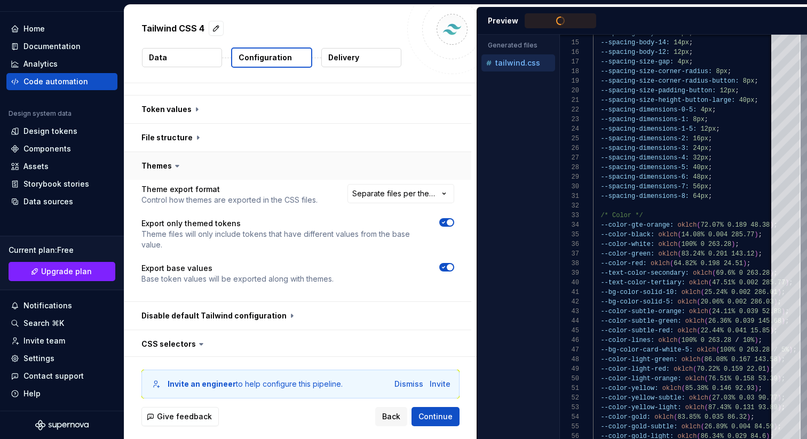
type textarea "**********"
click at [208, 152] on button "button" at bounding box center [297, 166] width 347 height 28
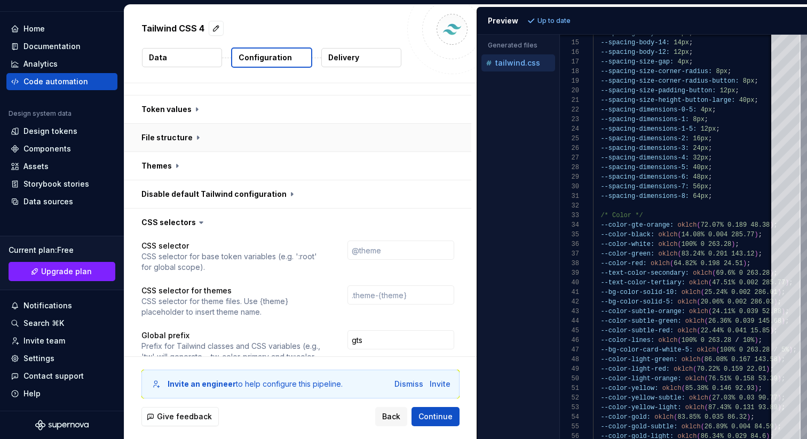
click at [211, 124] on button "button" at bounding box center [297, 138] width 347 height 28
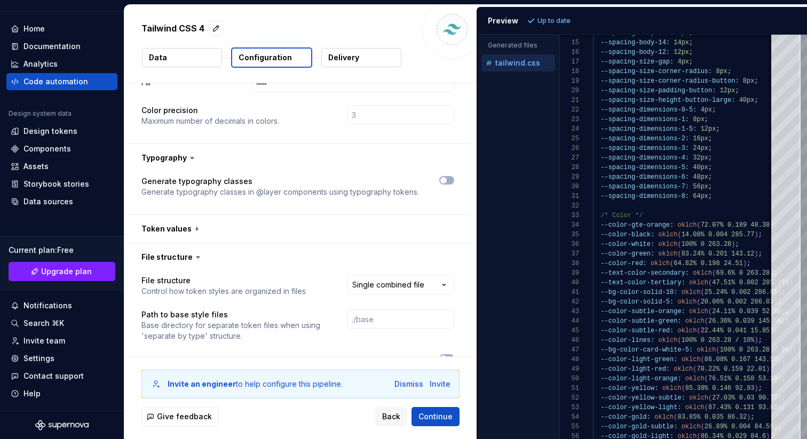
scroll to position [316, 0]
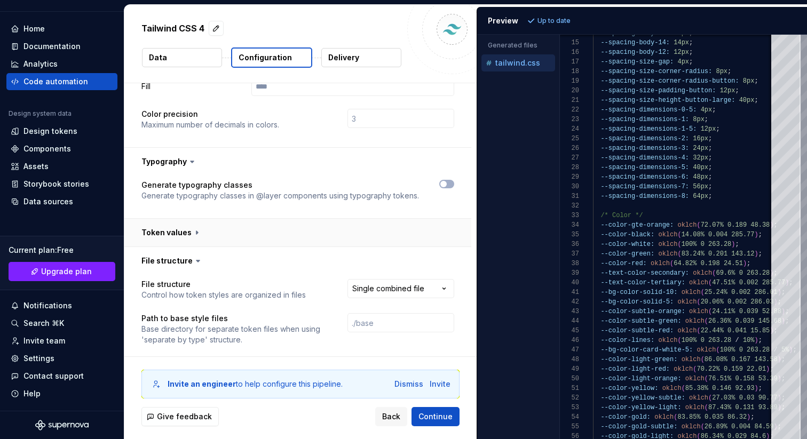
click at [200, 219] on button "button" at bounding box center [297, 233] width 347 height 28
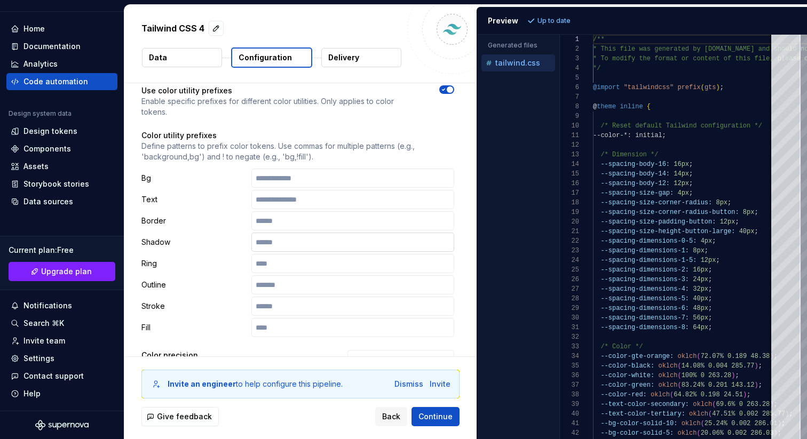
scroll to position [0, 0]
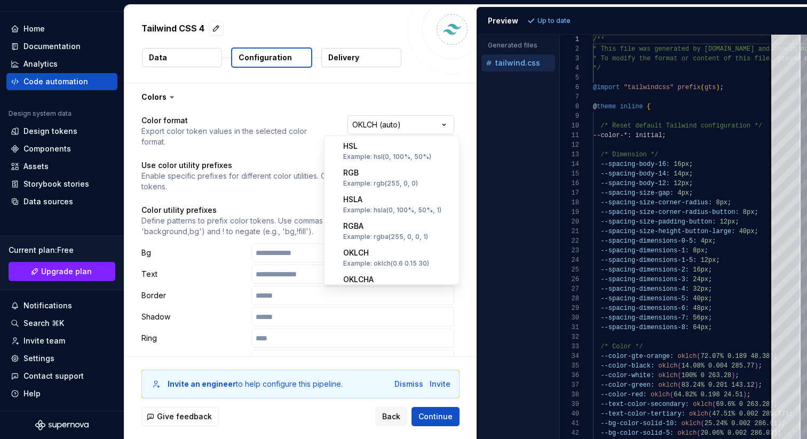
click at [388, 123] on html "**********" at bounding box center [403, 219] width 807 height 439
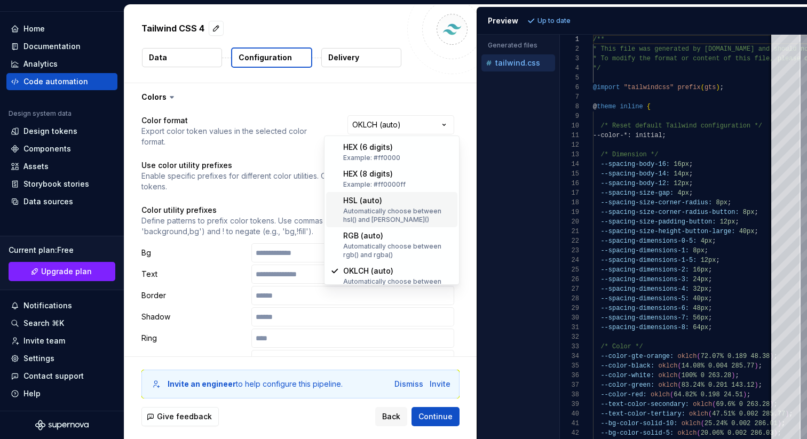
scroll to position [209, 0]
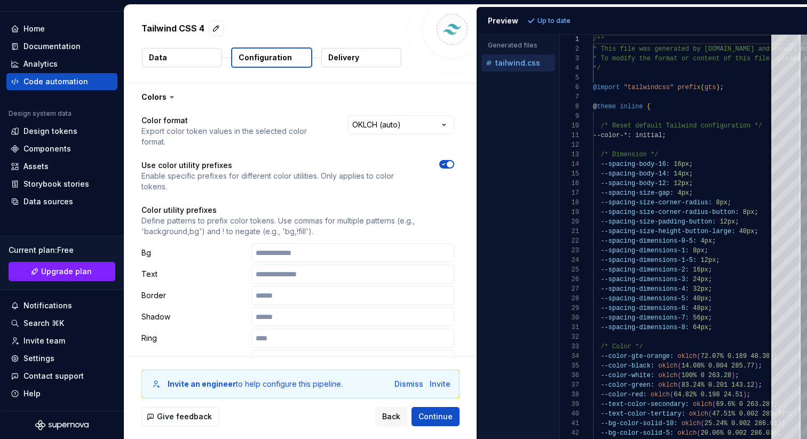
type textarea "*"
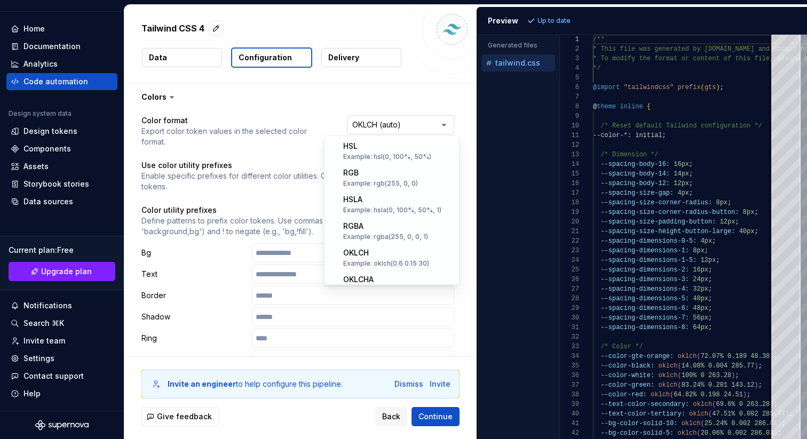
click at [387, 120] on html "**********" at bounding box center [403, 219] width 807 height 439
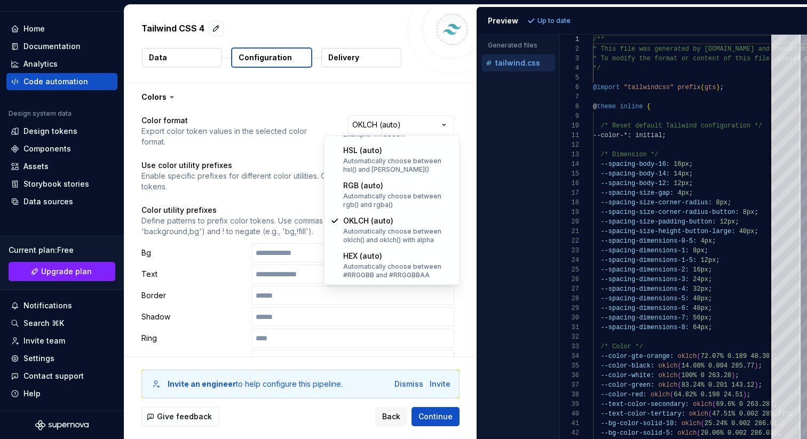
select select "*********"
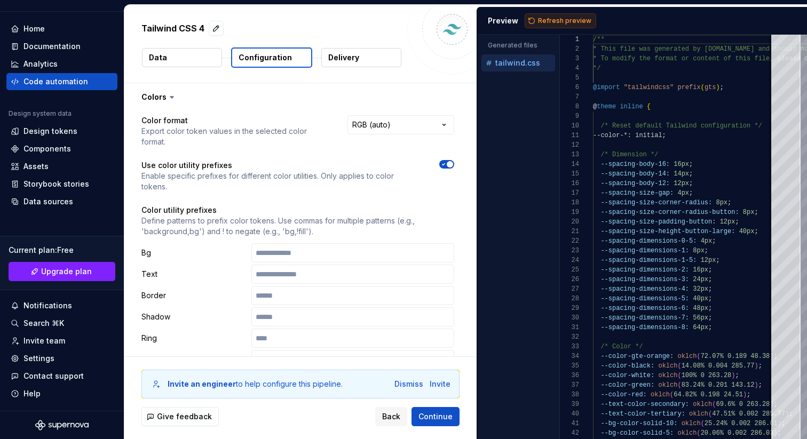
click at [555, 19] on span "Refresh preview" at bounding box center [564, 21] width 53 height 9
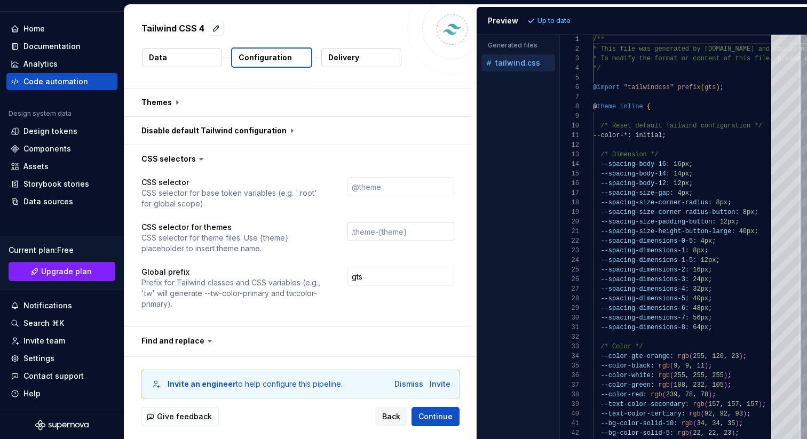
scroll to position [766, 0]
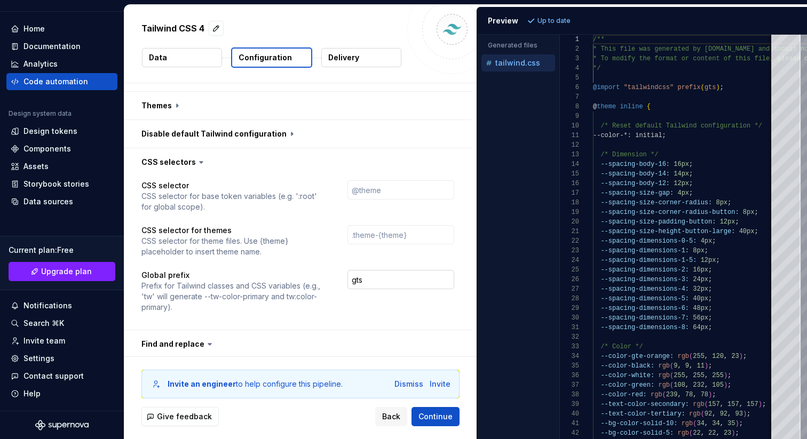
click at [376, 270] on input "gts" at bounding box center [400, 279] width 107 height 19
type textarea "*"
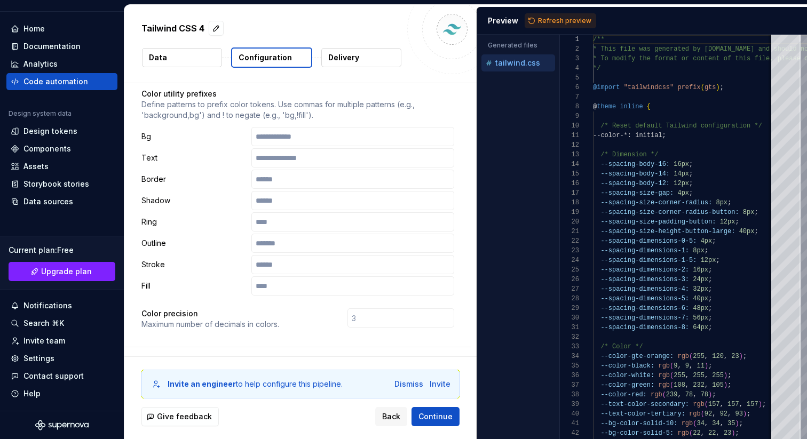
scroll to position [0, 0]
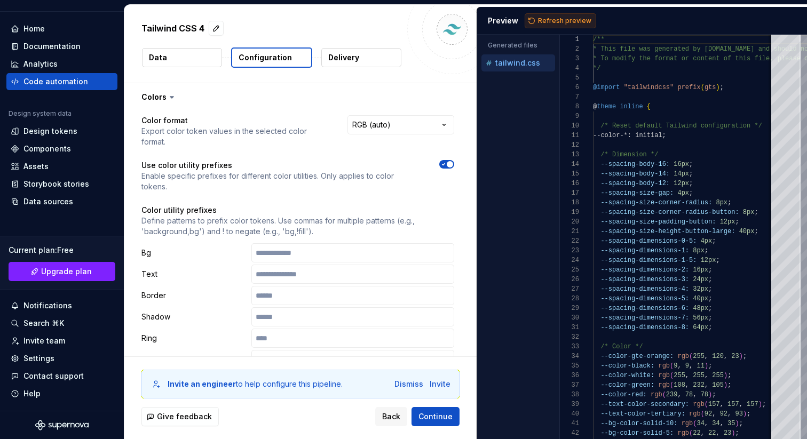
click at [548, 15] on button "Refresh preview" at bounding box center [559, 20] width 71 height 15
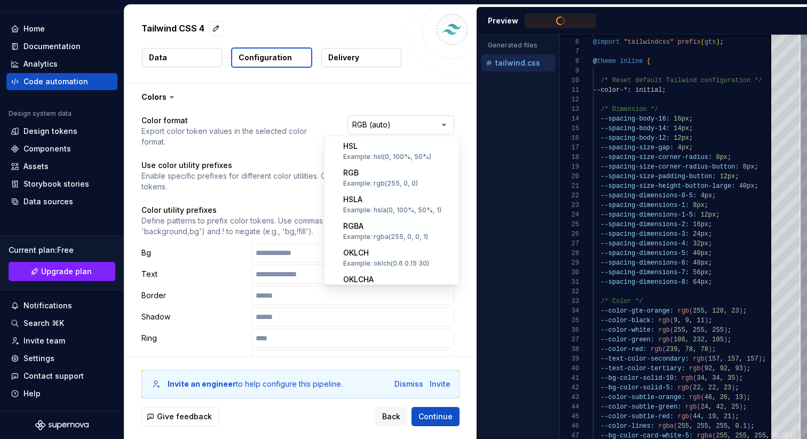
click at [397, 122] on html "**********" at bounding box center [403, 219] width 807 height 439
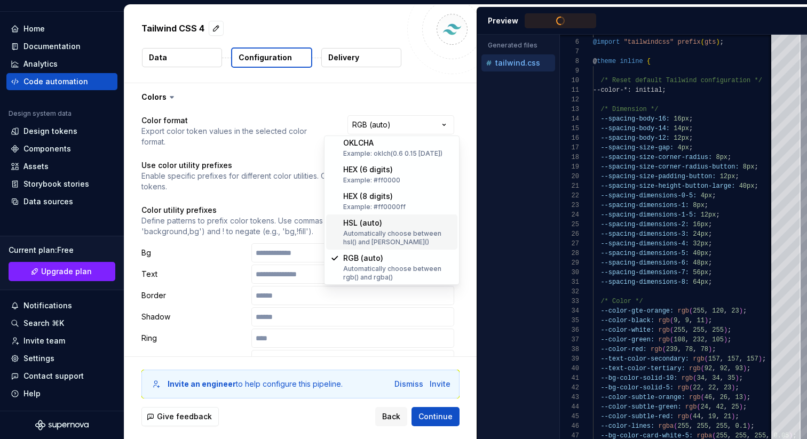
type textarea "**********"
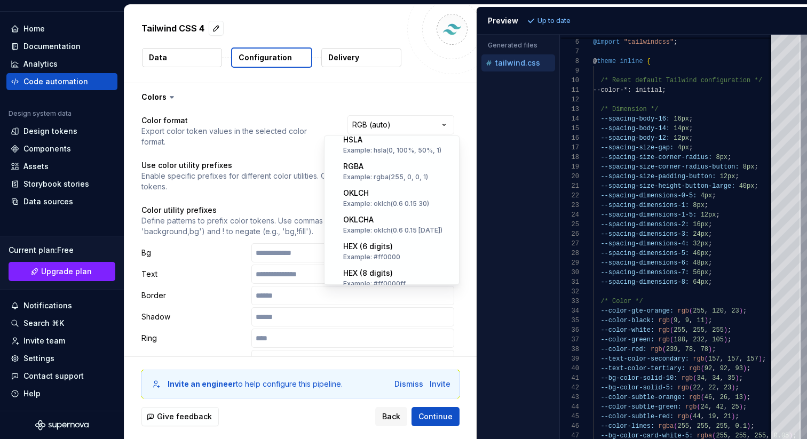
scroll to position [32, 0]
select select "****"
type textarea "*"
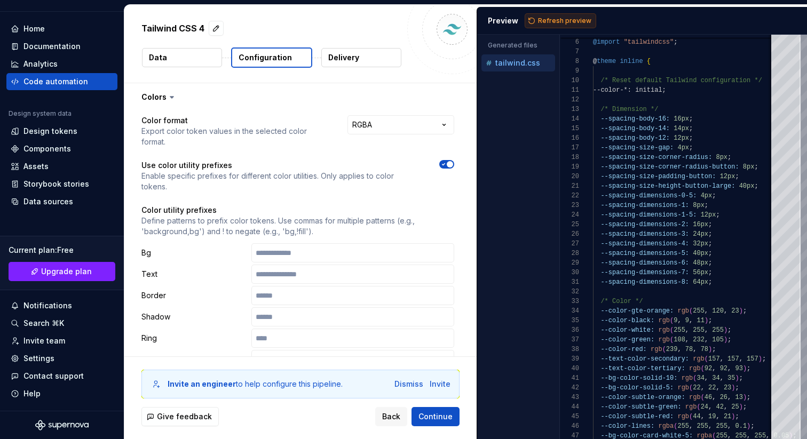
click at [556, 22] on span "Refresh preview" at bounding box center [564, 21] width 53 height 9
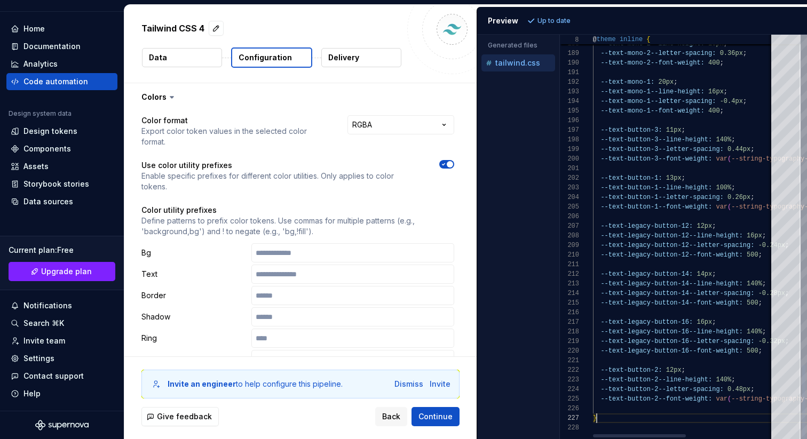
drag, startPoint x: 615, startPoint y: 420, endPoint x: 582, endPoint y: 201, distance: 221.3
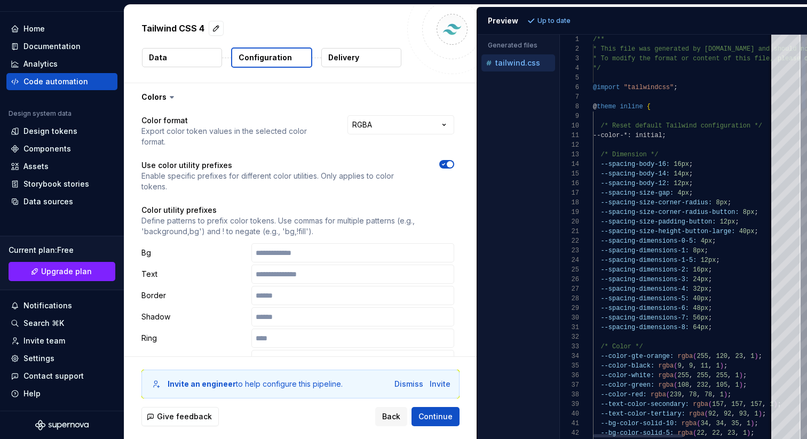
type textarea "**********"
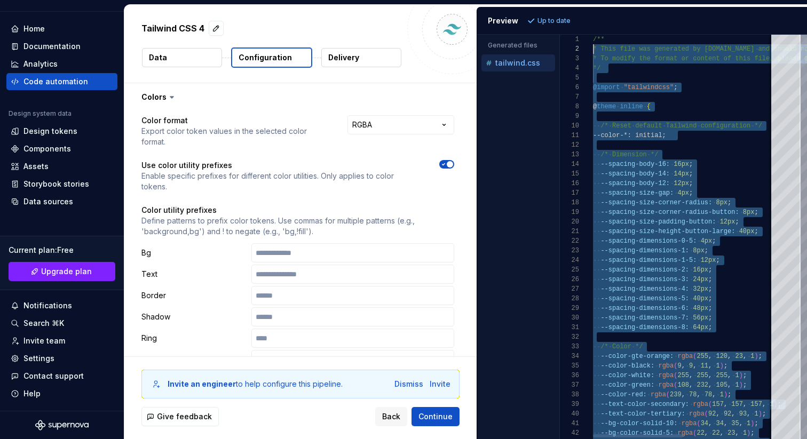
scroll to position [0, 0]
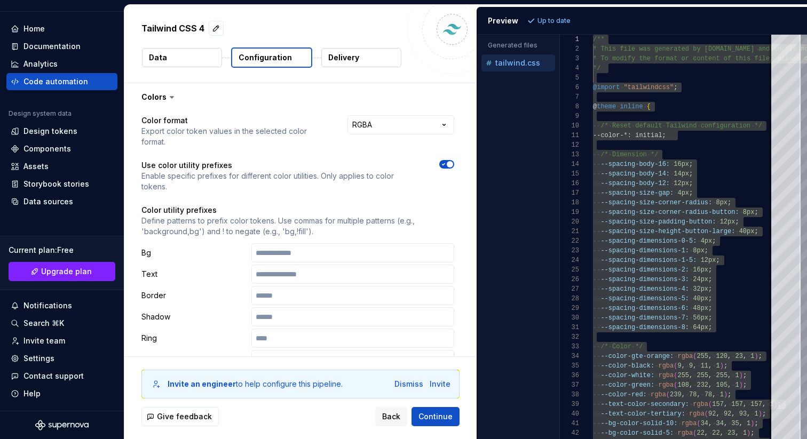
type textarea "*"
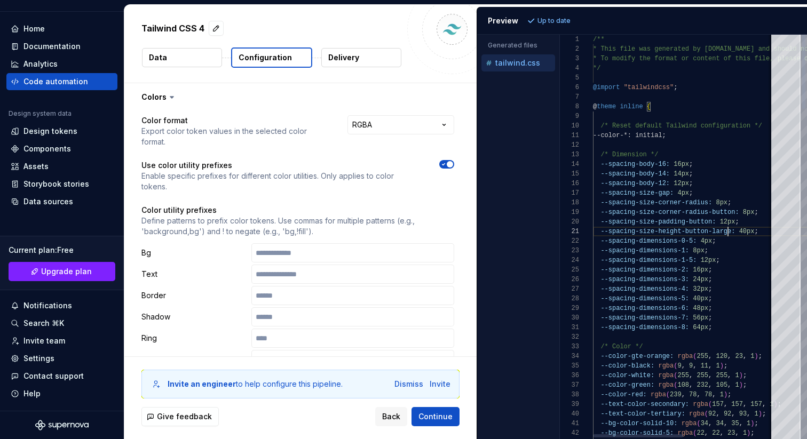
type textarea "**********"
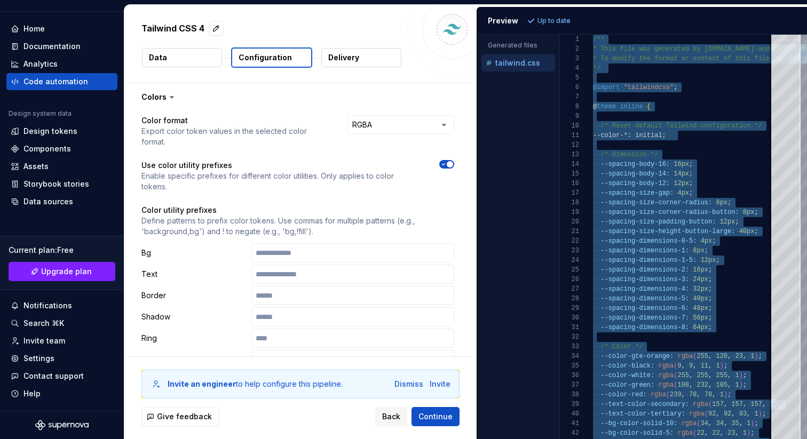
type textarea "*"
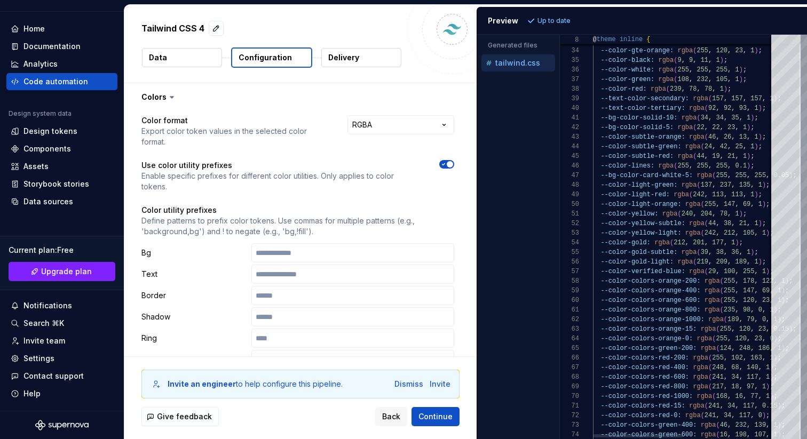
type textarea "**********"
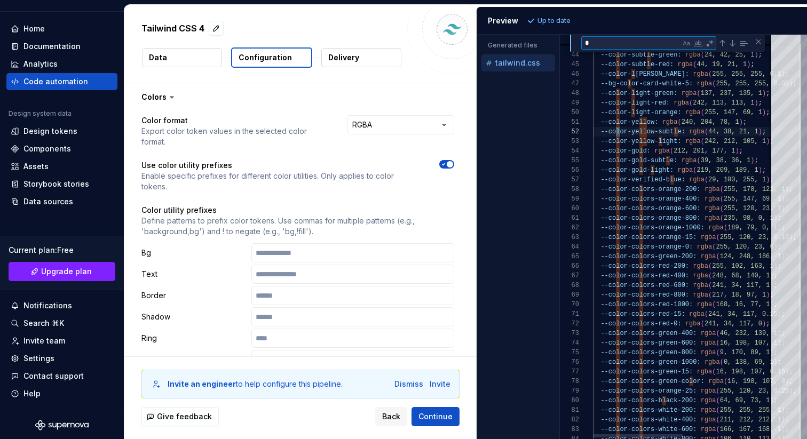
scroll to position [0, 89]
type textarea "**"
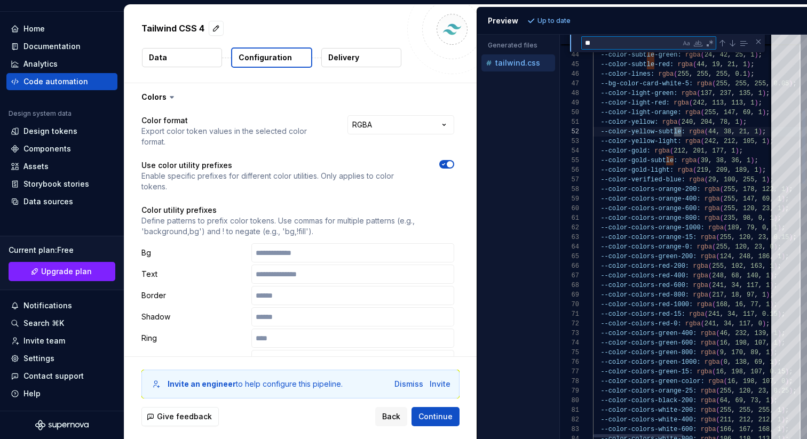
type textarea "**********"
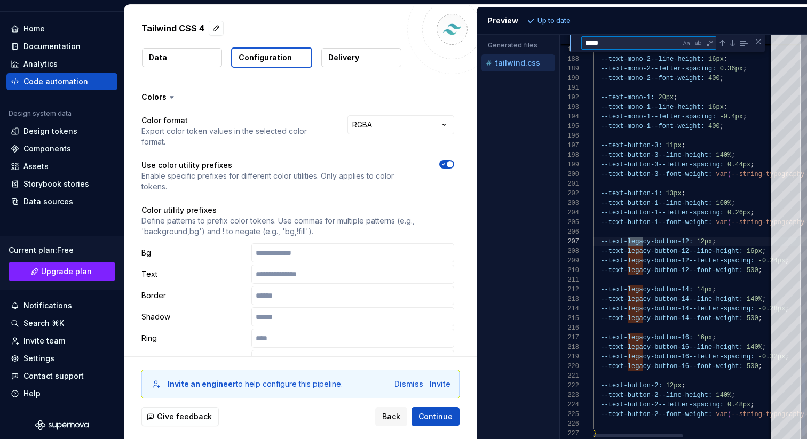
type textarea "******"
type textarea "**********"
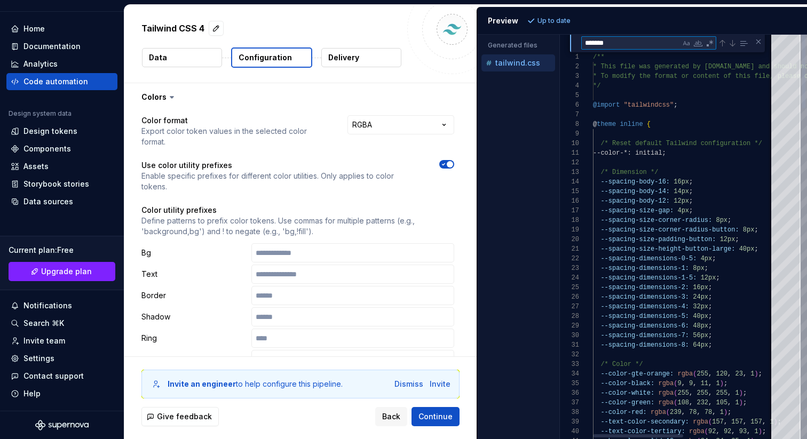
type textarea "*******"
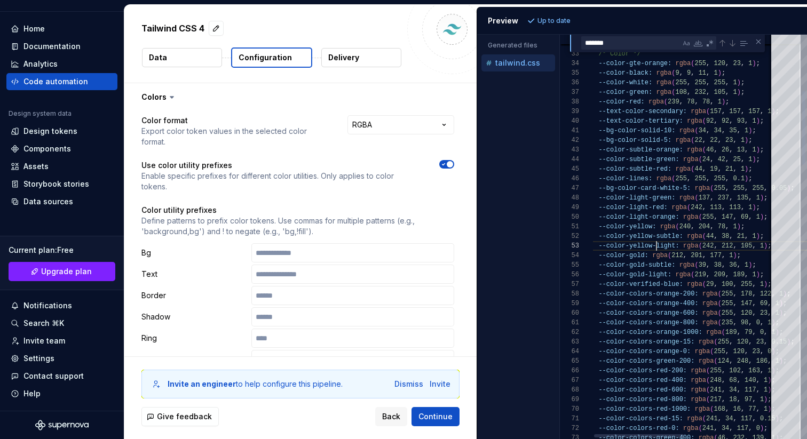
scroll to position [19, 85]
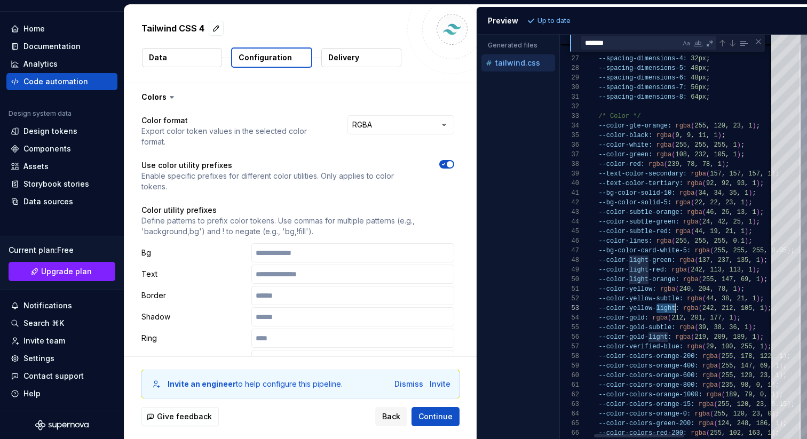
type textarea "**********"
type textarea "*"
click at [533, 144] on div "Accessibility guide for tree . Navigate the tree with the arrow keys. Common tr…" at bounding box center [518, 245] width 82 height 387
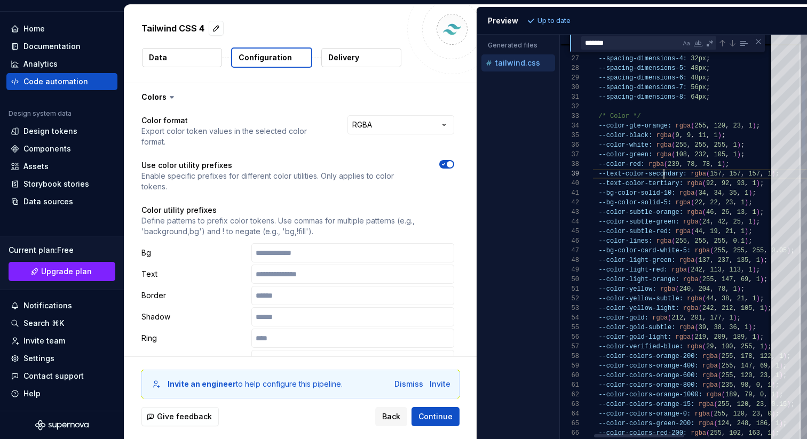
scroll to position [77, 73]
paste textarea "Find"
type textarea "******"
type textarea "*"
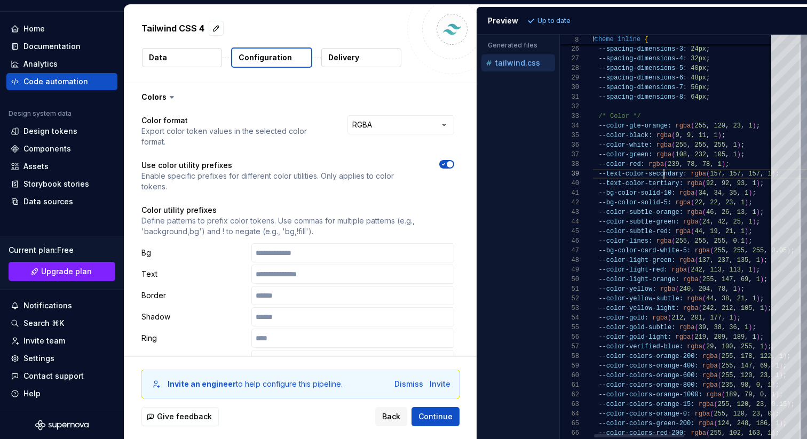
type textarea "**********"
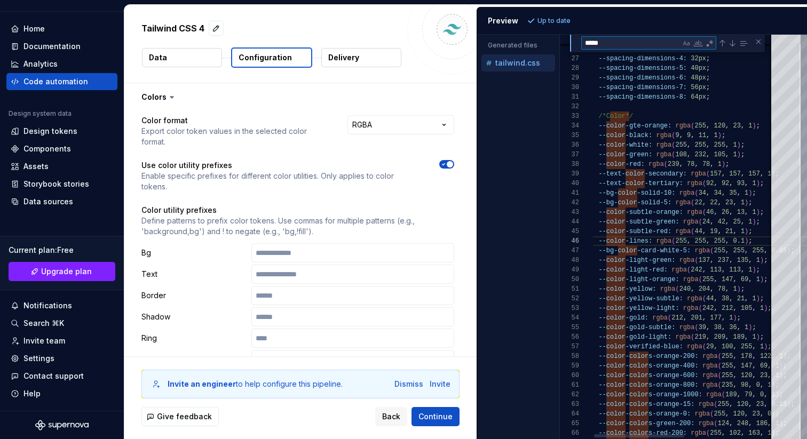
paste textarea "Find"
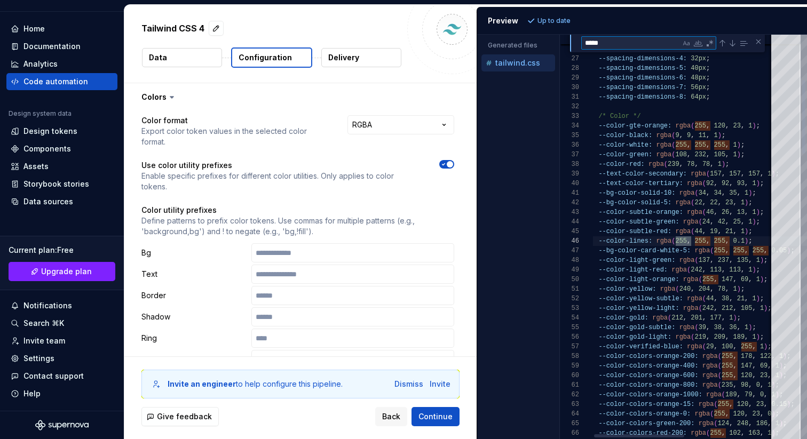
type textarea "******"
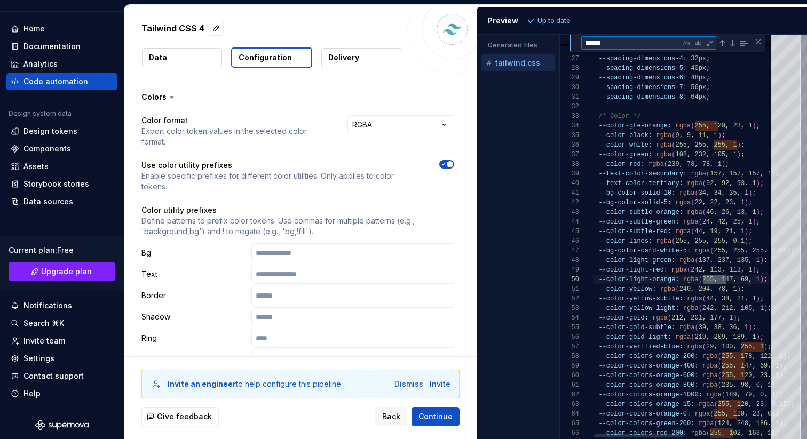
type textarea "**********"
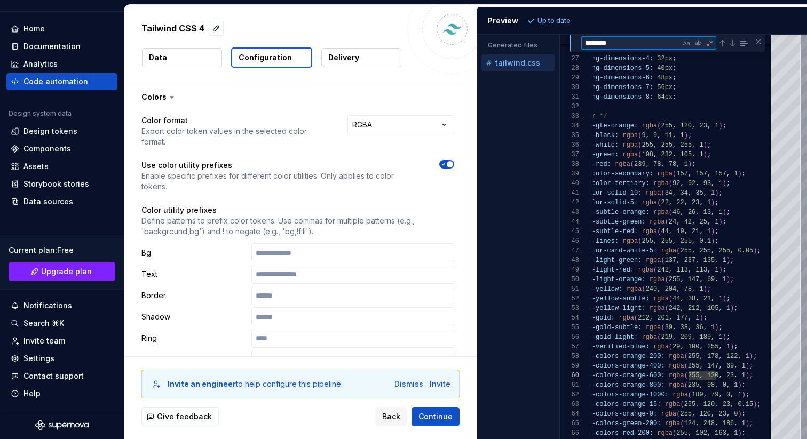
type textarea "********"
type textarea "*"
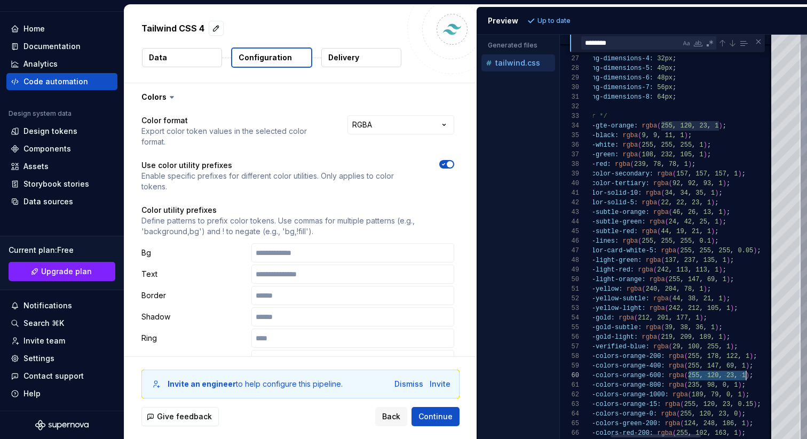
scroll to position [86, 189]
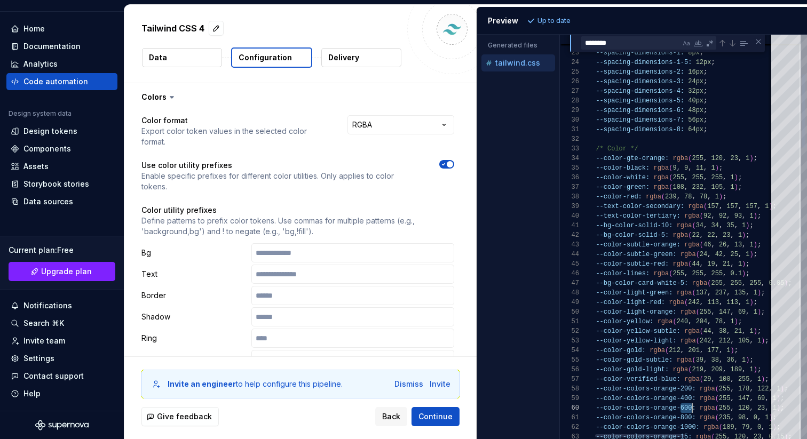
type textarea "**********"
type textarea "******"
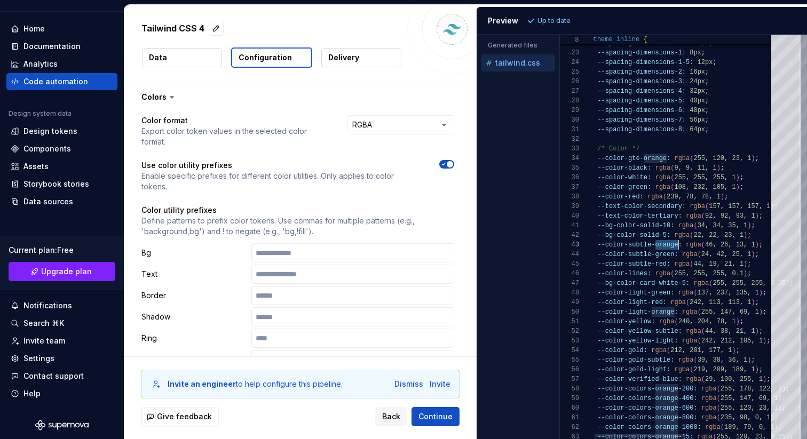
scroll to position [48, 77]
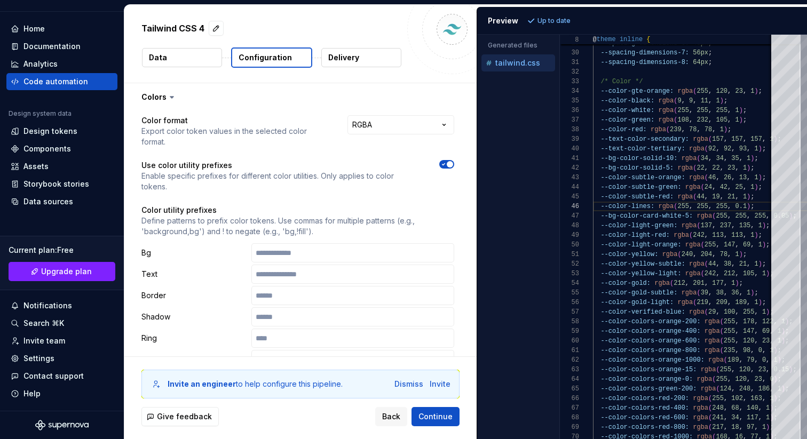
type textarea "*"
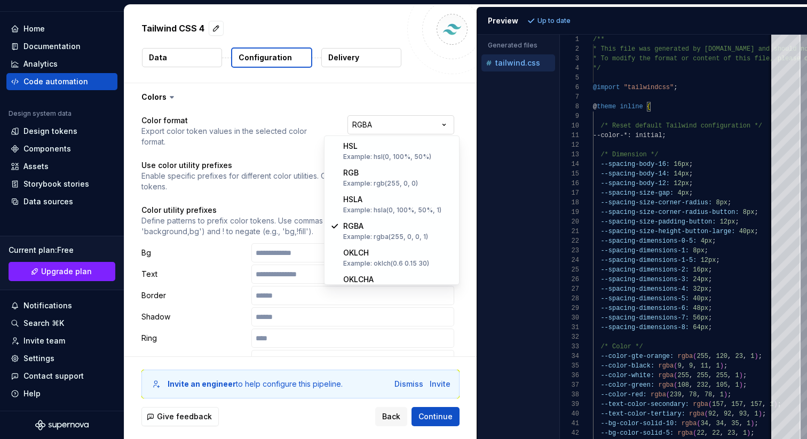
click at [392, 132] on html "**********" at bounding box center [403, 219] width 807 height 439
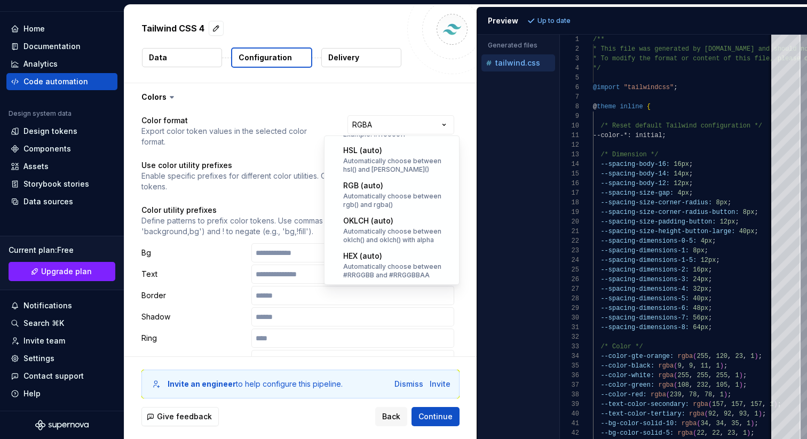
select select "**********"
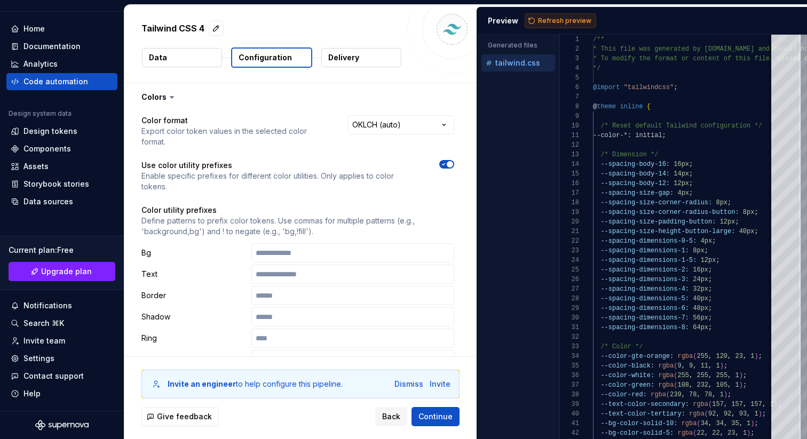
click at [553, 22] on span "Refresh preview" at bounding box center [564, 21] width 53 height 9
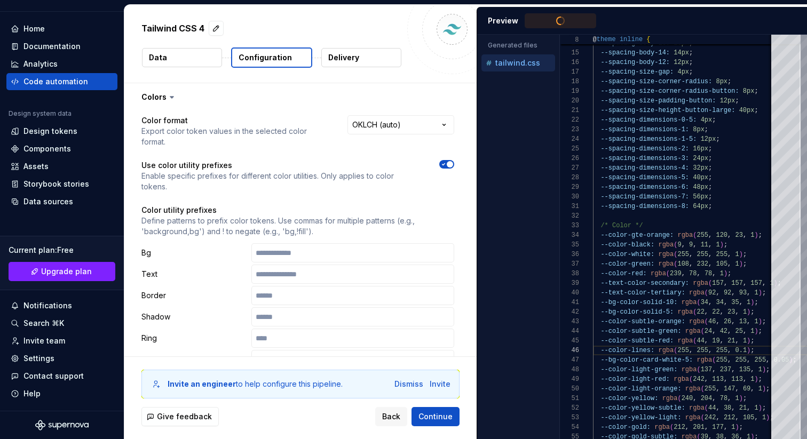
type textarea "*"
type textarea "**********"
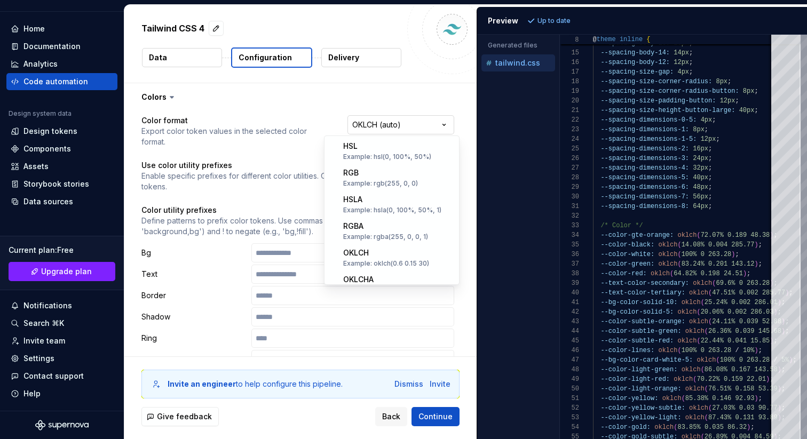
click at [411, 128] on html "**********" at bounding box center [403, 219] width 807 height 439
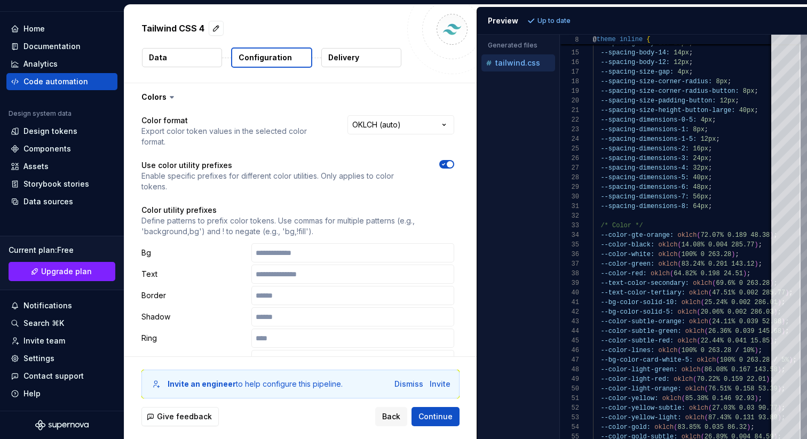
type textarea "*"
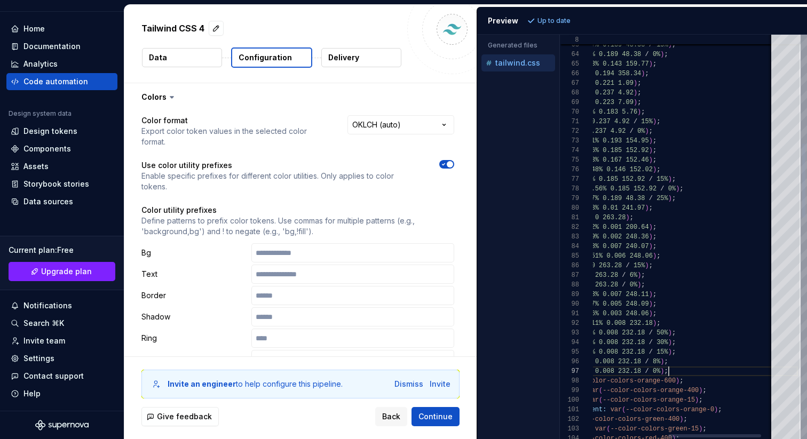
scroll to position [58, 185]
drag, startPoint x: 680, startPoint y: 370, endPoint x: 631, endPoint y: 272, distance: 110.5
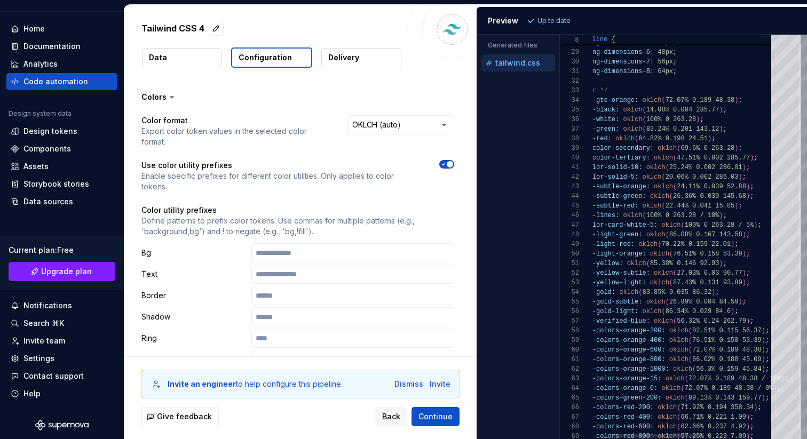
type textarea "**********"
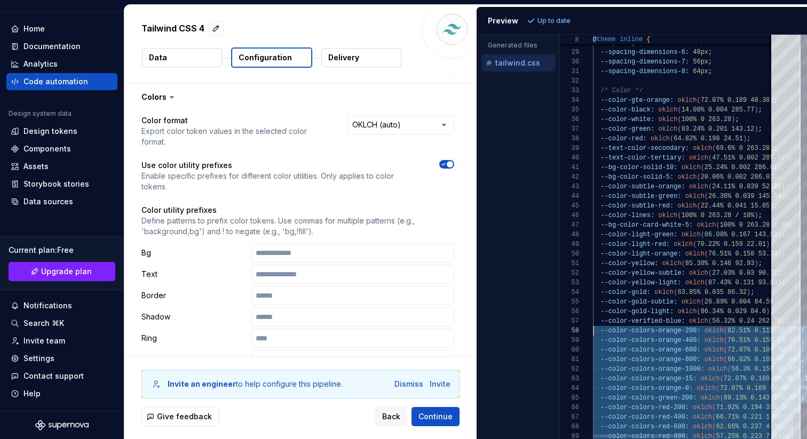
scroll to position [67, 0]
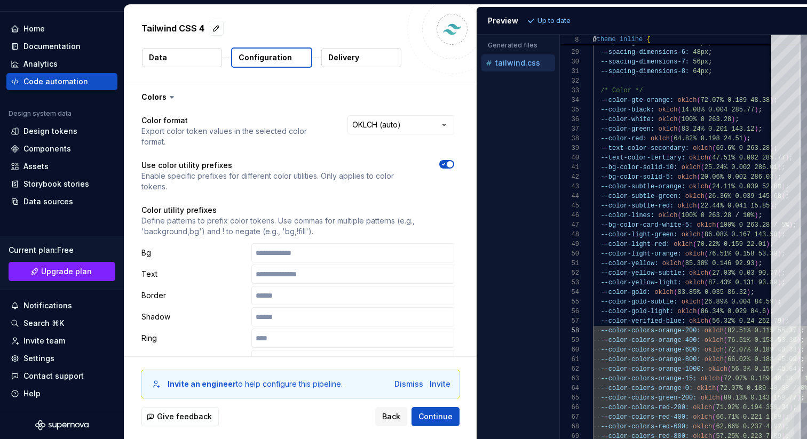
type textarea "*"
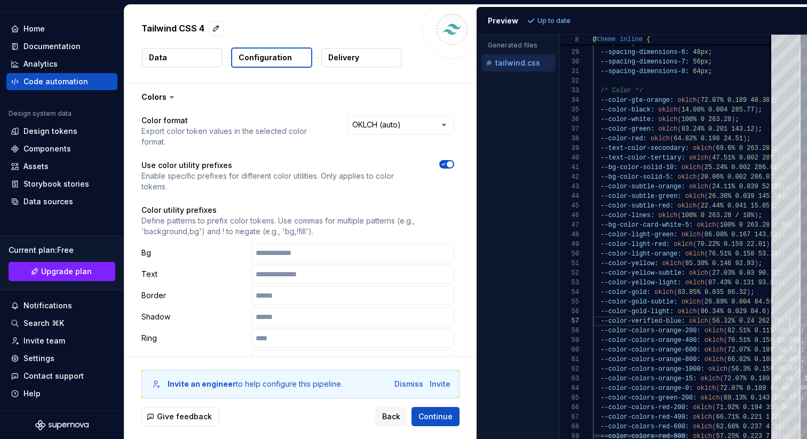
type textarea "**********"
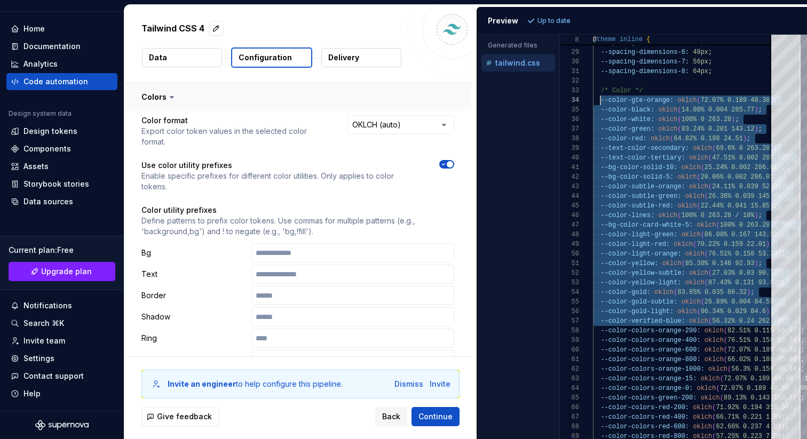
type textarea "*"
type textarea "**********"
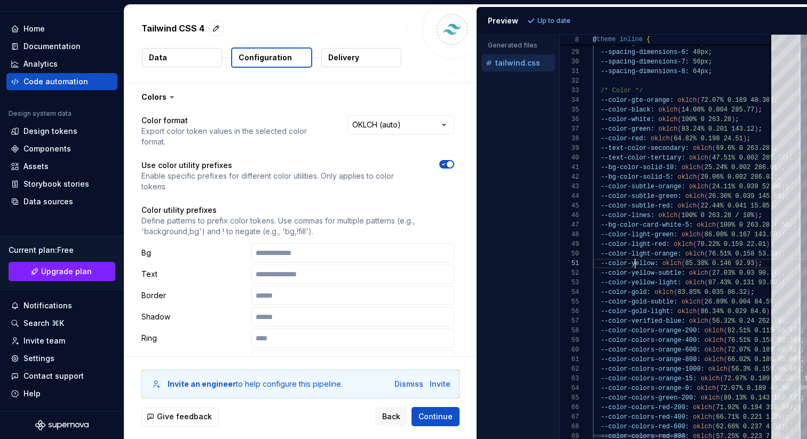
type textarea "******"
paste textarea "**********"
type textarea "**********"
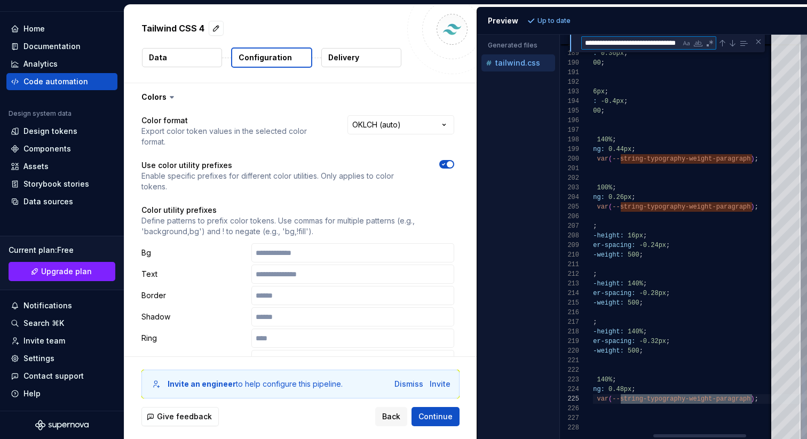
type textarea "**********"
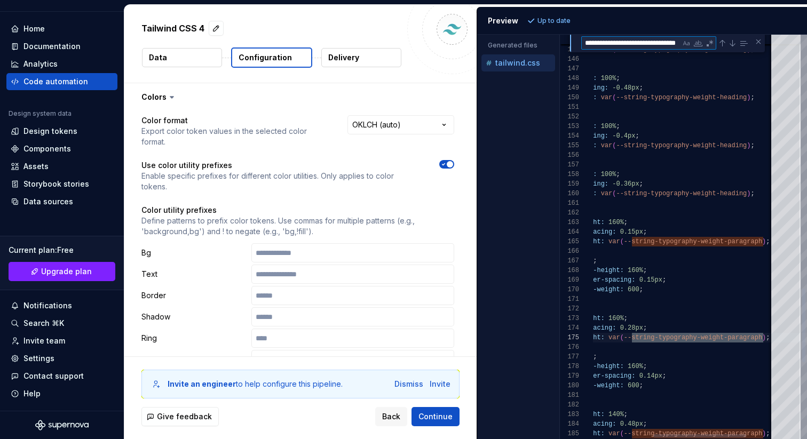
type textarea "**********"
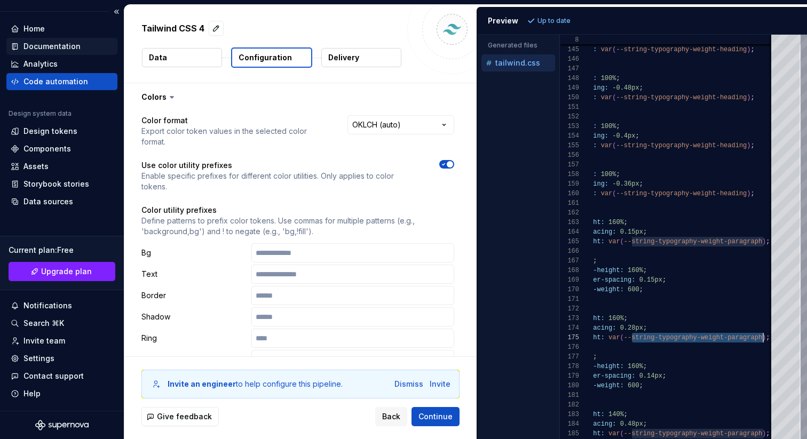
click at [71, 38] on div "Documentation" at bounding box center [61, 46] width 111 height 17
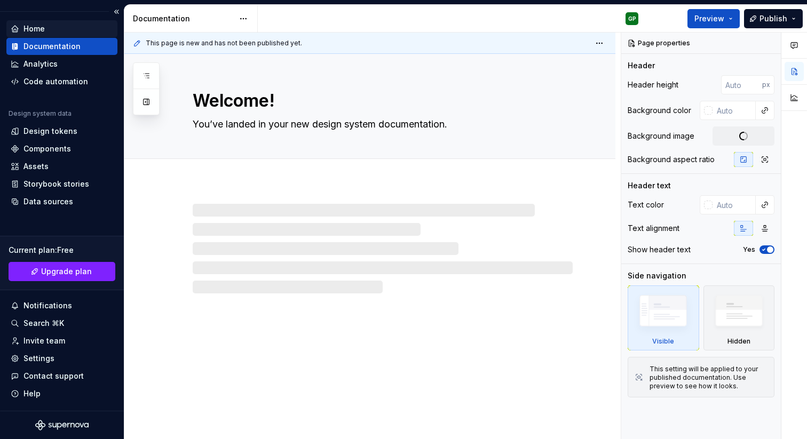
click at [63, 34] on div "Home" at bounding box center [61, 28] width 111 height 17
type textarea "*"
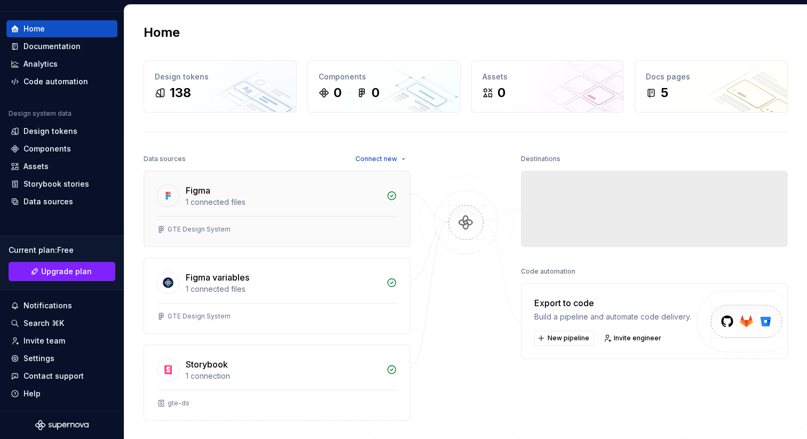
click at [277, 197] on div "1 connected files" at bounding box center [283, 202] width 194 height 11
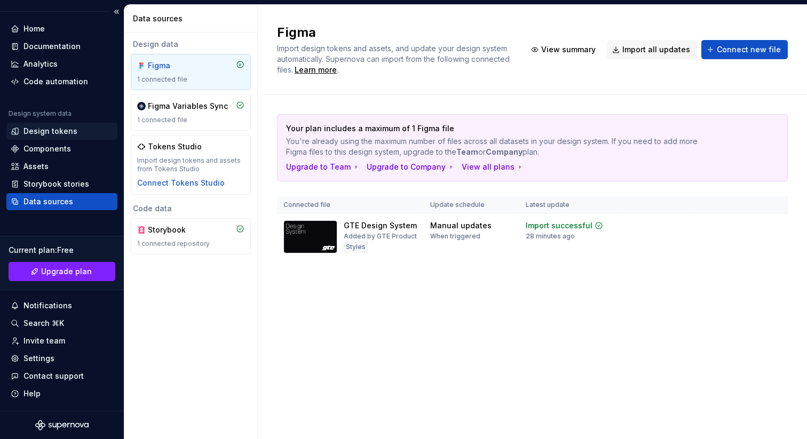
click at [57, 129] on div "Design tokens" at bounding box center [50, 131] width 54 height 11
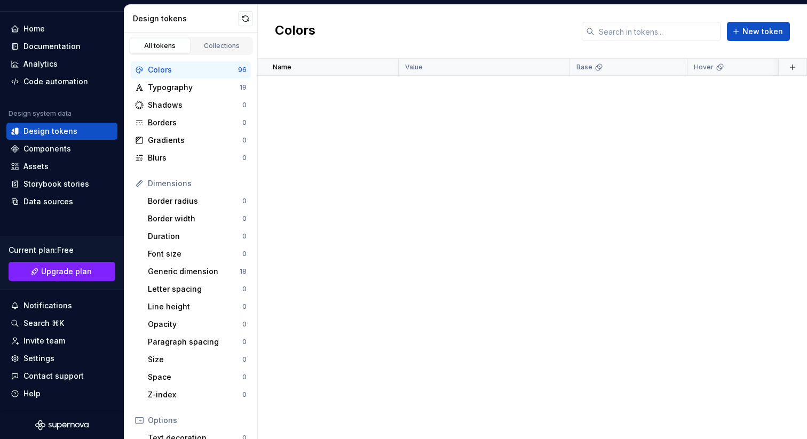
scroll to position [2082, 0]
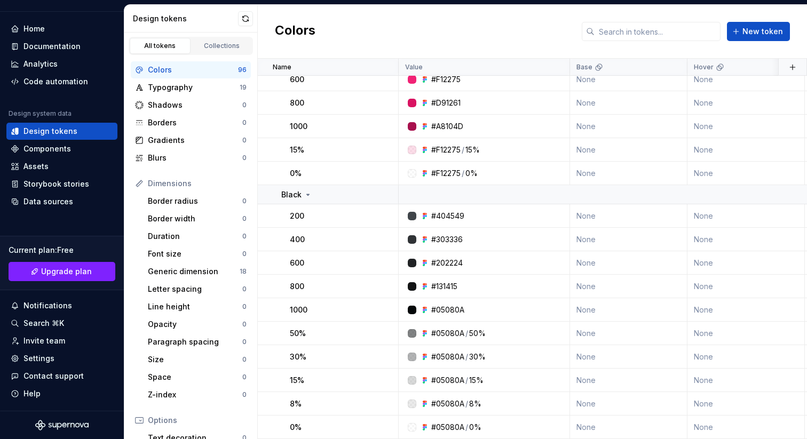
click at [214, 96] on div "Colors 96 Typography 19 Shadows 0 Borders 0 Gradients 0 Blurs 0" at bounding box center [191, 113] width 120 height 105
click at [210, 89] on div "Typography" at bounding box center [194, 87] width 92 height 11
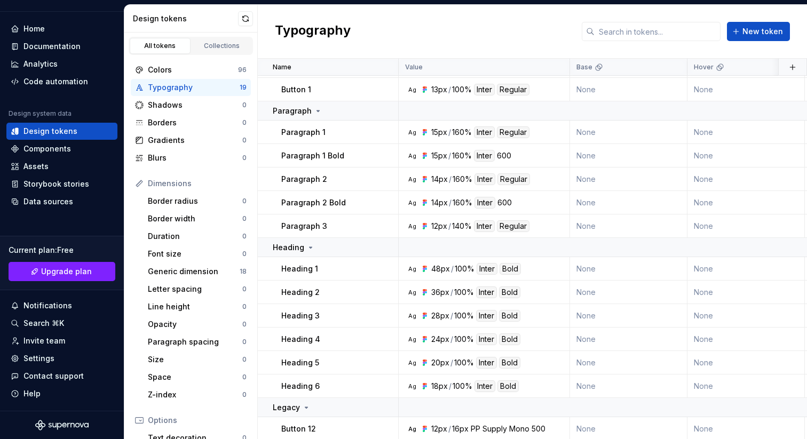
scroll to position [65, 0]
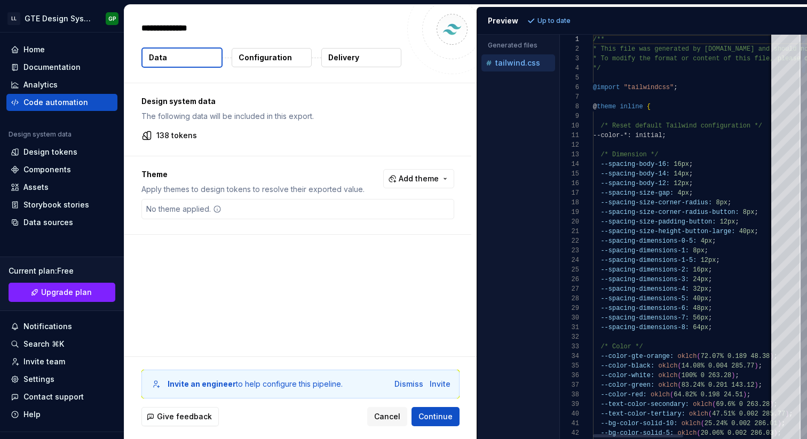
type textarea "*"
click at [41, 150] on div "Design tokens" at bounding box center [50, 152] width 54 height 11
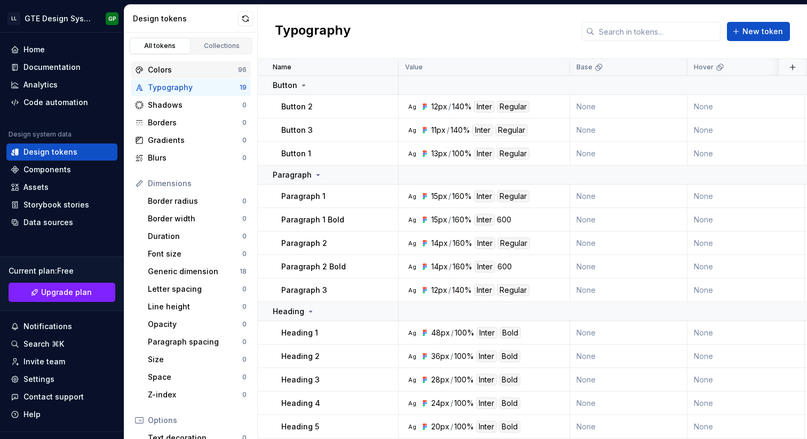
click at [199, 66] on div "Colors" at bounding box center [193, 70] width 90 height 11
click at [177, 68] on div "Colors" at bounding box center [193, 70] width 90 height 11
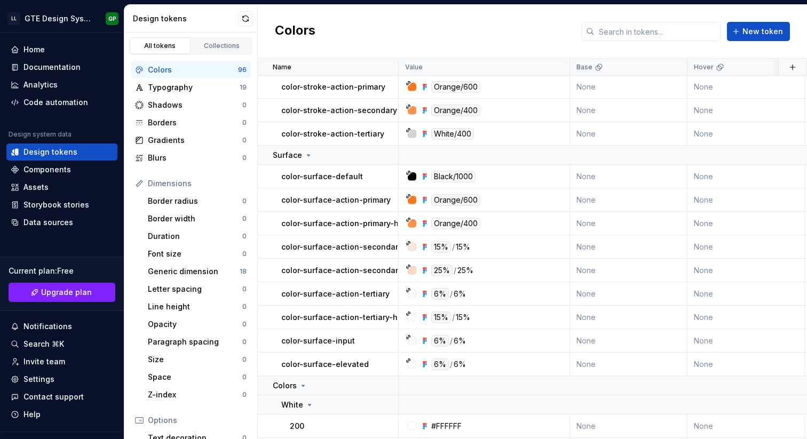
scroll to position [1076, 0]
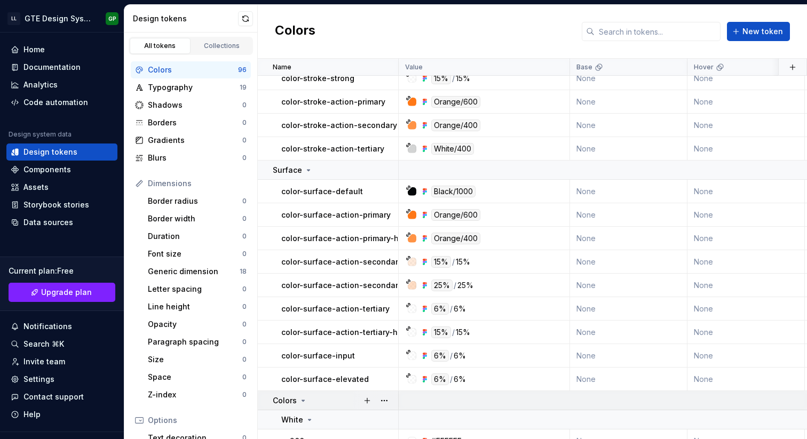
click at [300, 402] on icon at bounding box center [303, 400] width 9 height 9
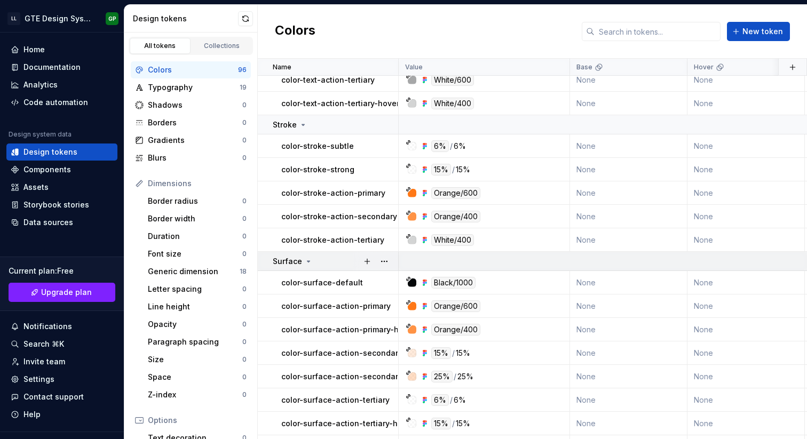
click at [304, 260] on icon at bounding box center [308, 261] width 9 height 9
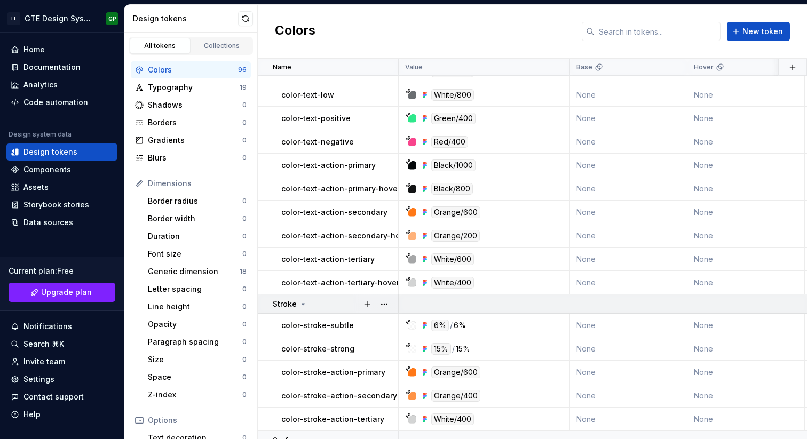
click at [307, 303] on div "Stroke" at bounding box center [335, 304] width 125 height 11
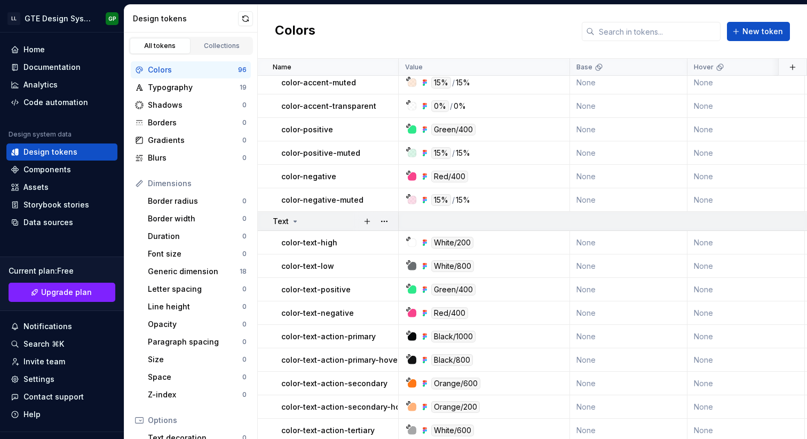
click at [299, 224] on div "Text" at bounding box center [335, 221] width 125 height 11
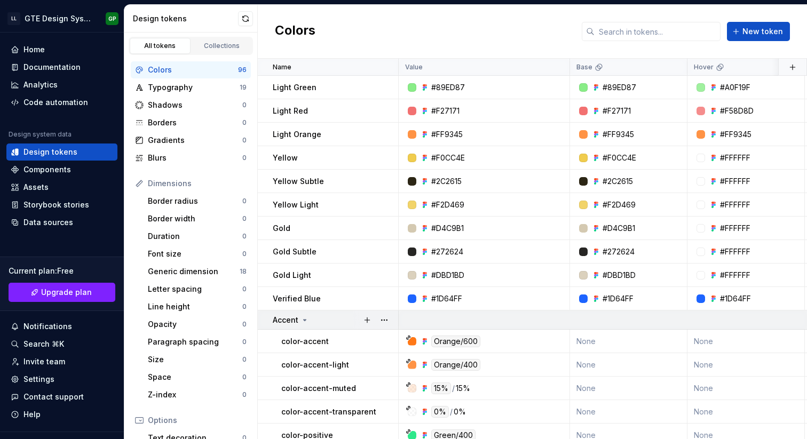
click at [304, 313] on td "Accent" at bounding box center [328, 320] width 141 height 19
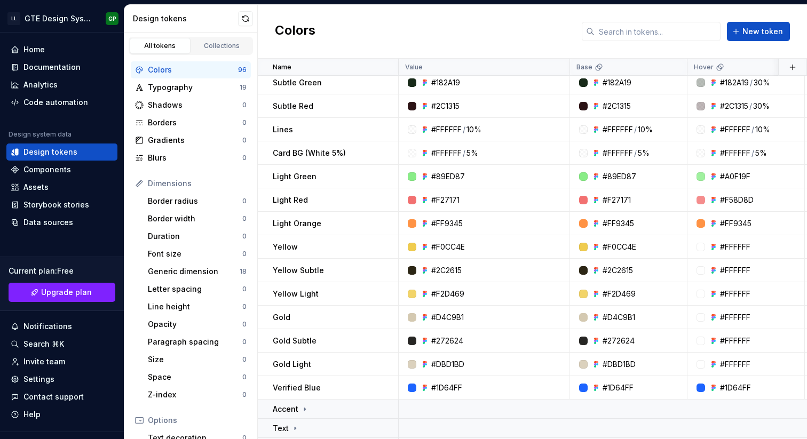
scroll to position [296, 0]
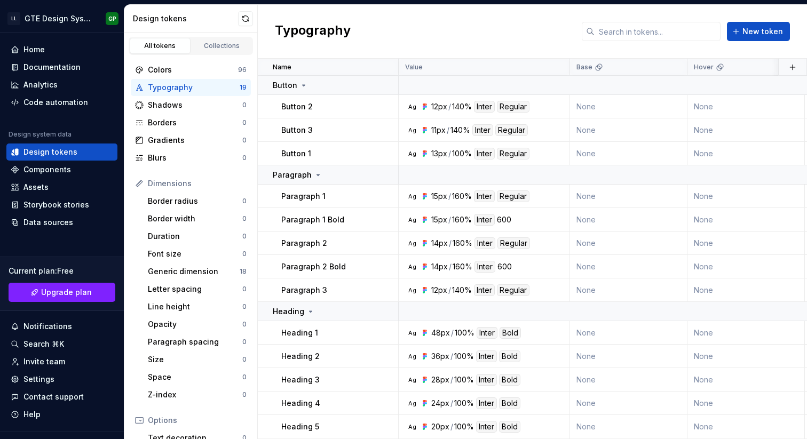
scroll to position [0, 34]
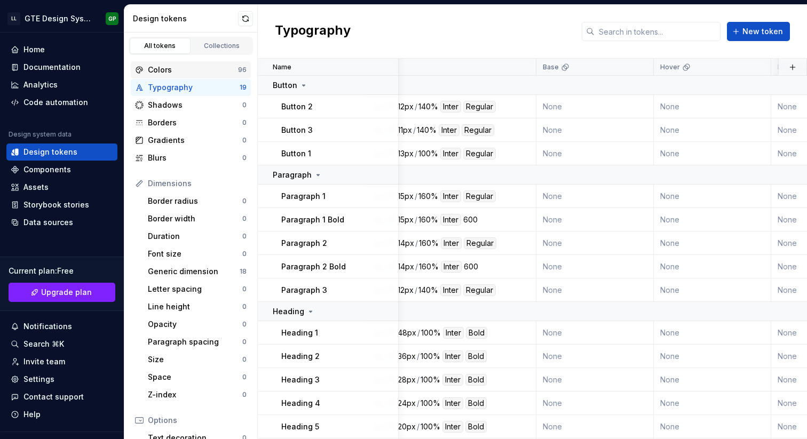
click at [197, 76] on div "Colors 96" at bounding box center [191, 69] width 120 height 17
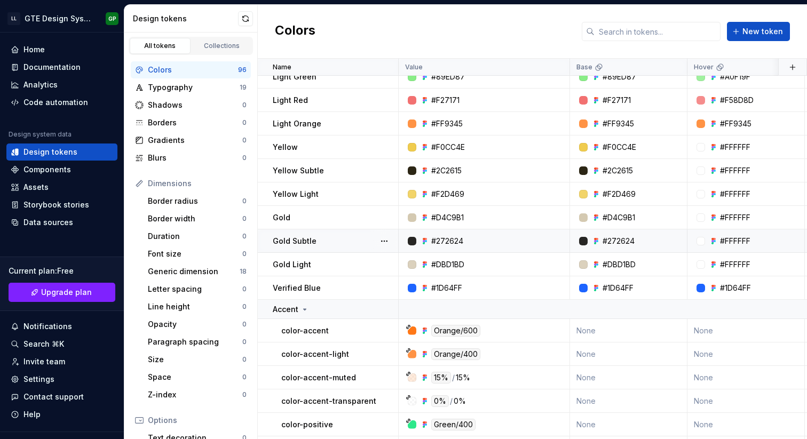
scroll to position [376, 0]
